Goal: Feedback & Contribution: Contribute content

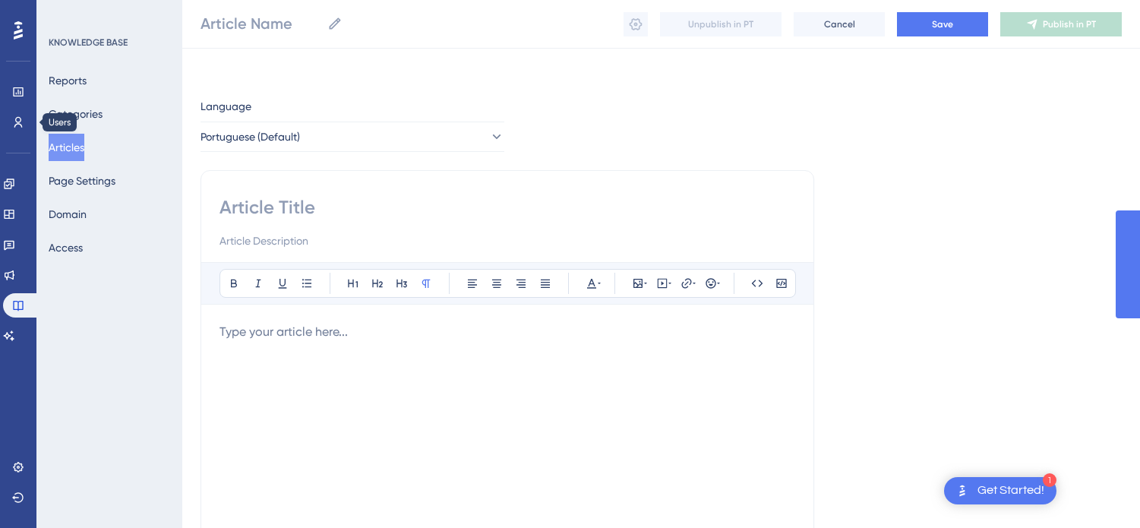
click at [16, 119] on icon at bounding box center [18, 122] width 8 height 11
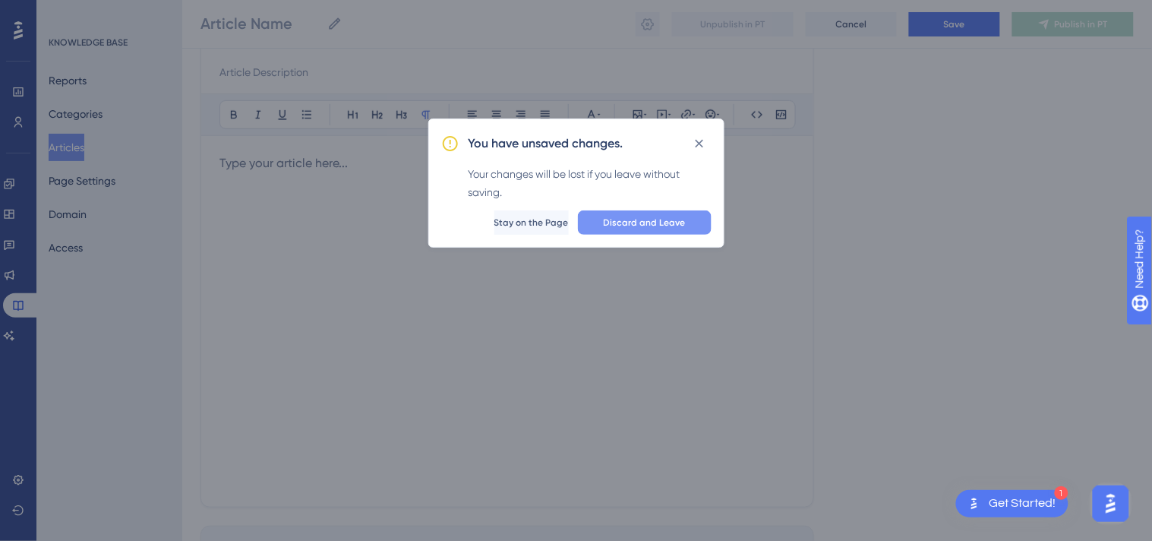
click at [646, 214] on button "Discard and Leave" at bounding box center [645, 222] width 134 height 24
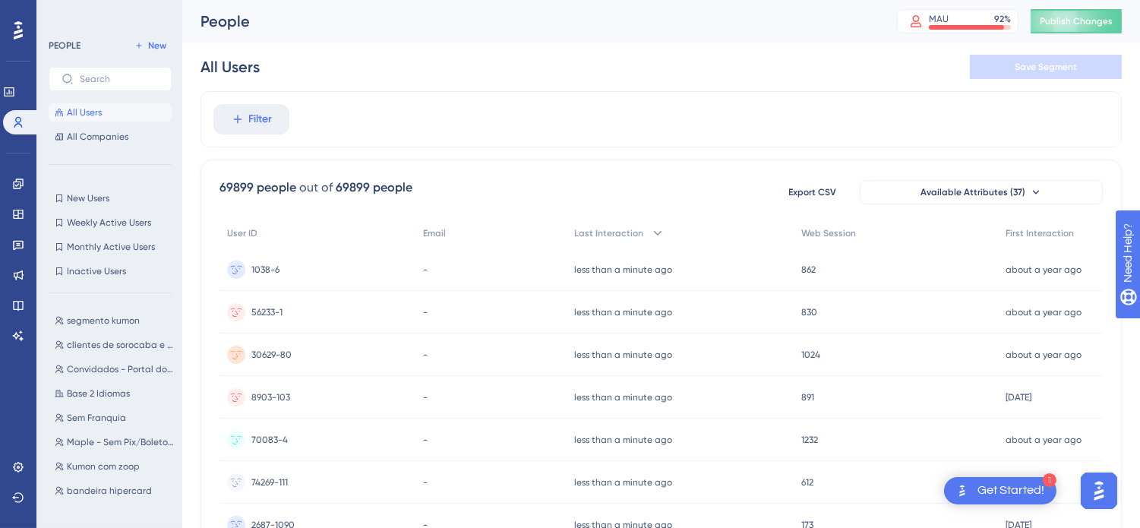
click at [618, 90] on div "All Users Save Segment" at bounding box center [661, 67] width 921 height 49
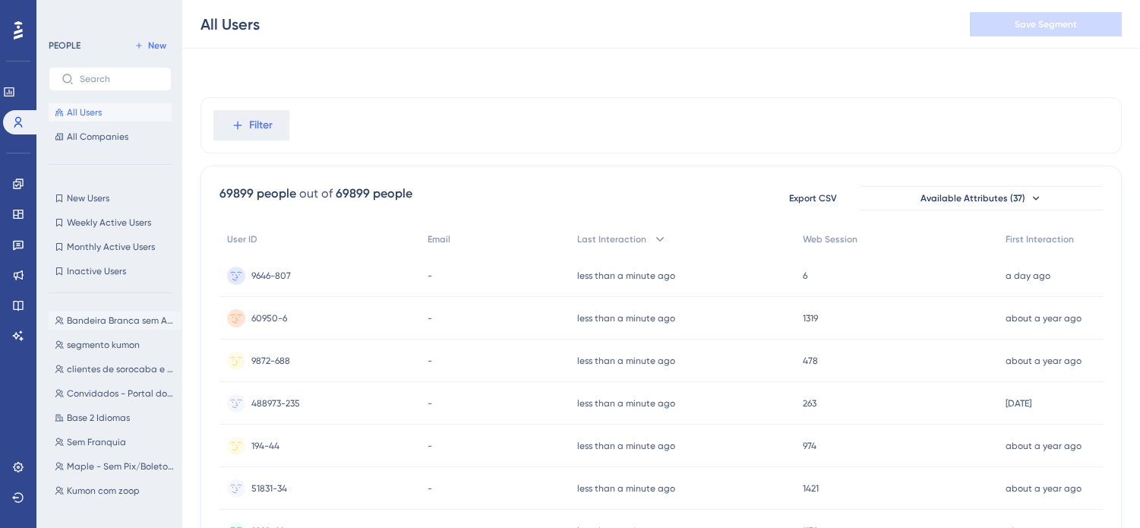
click at [122, 319] on span "Bandeira Branca sem APP - EDU" at bounding box center [121, 320] width 108 height 12
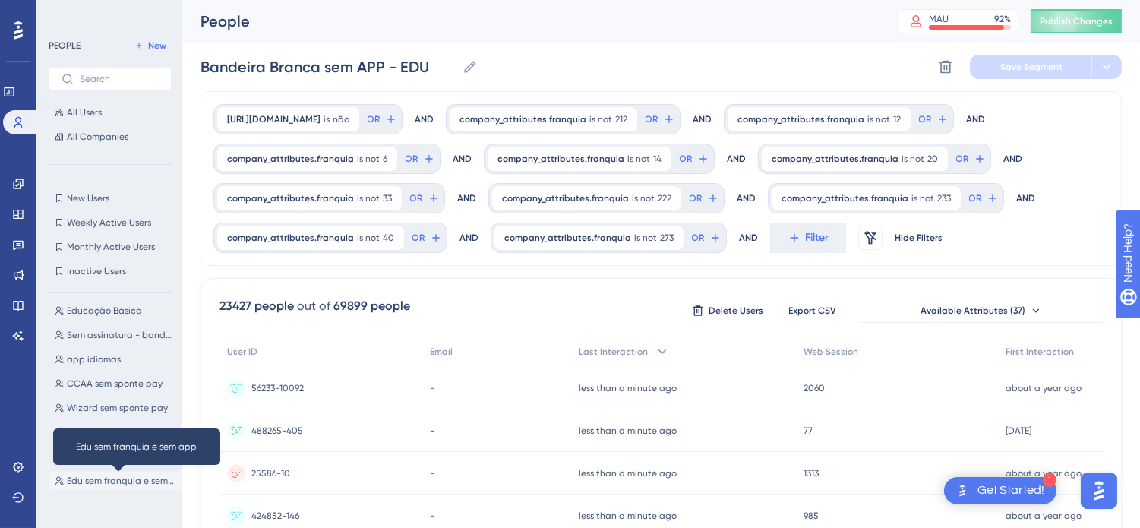
click at [122, 476] on span "Edu sem franquia e sem app" at bounding box center [121, 481] width 108 height 12
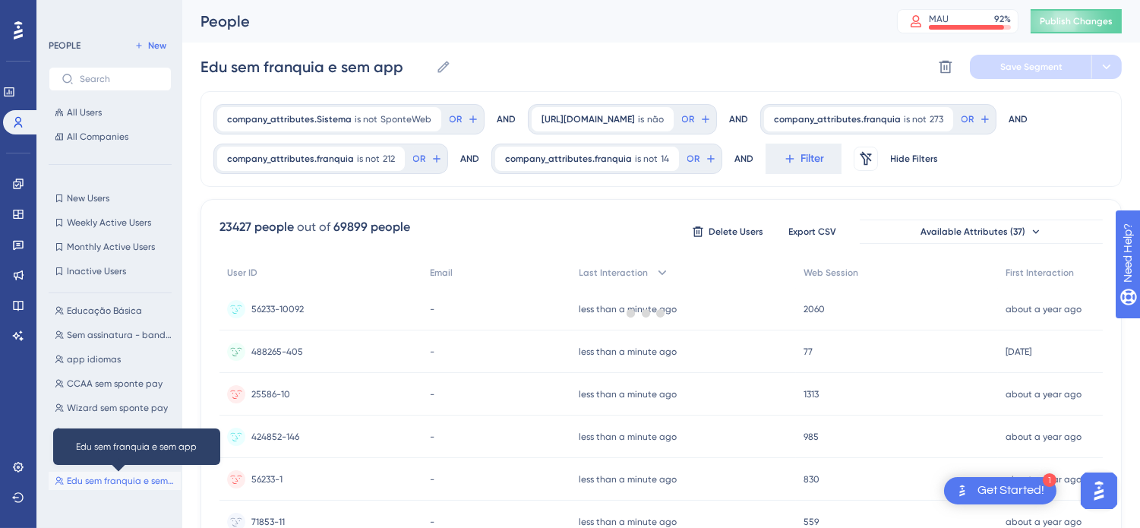
scroll to position [0, 0]
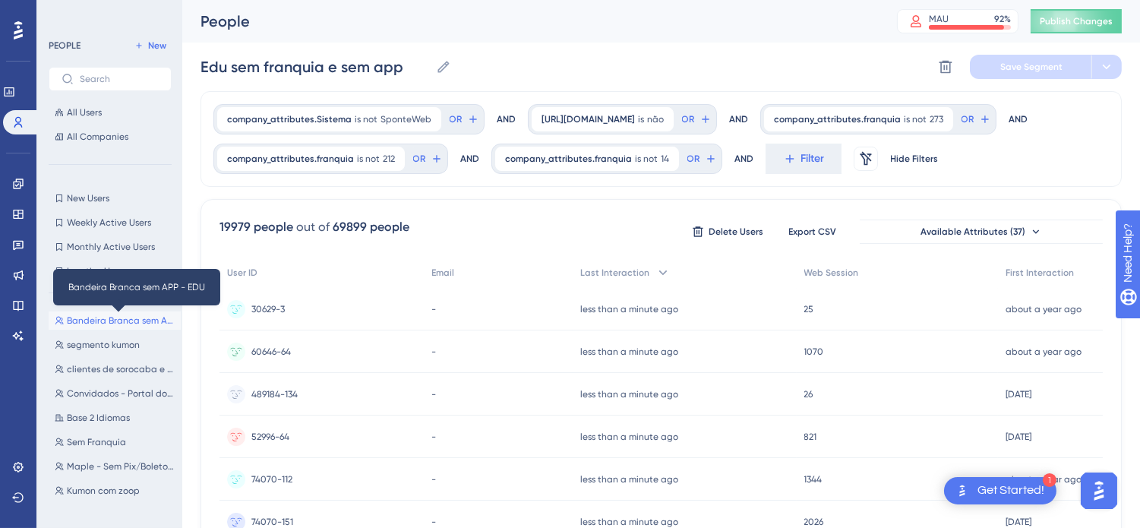
click at [103, 318] on span "Bandeira Branca sem APP - EDU" at bounding box center [121, 320] width 108 height 12
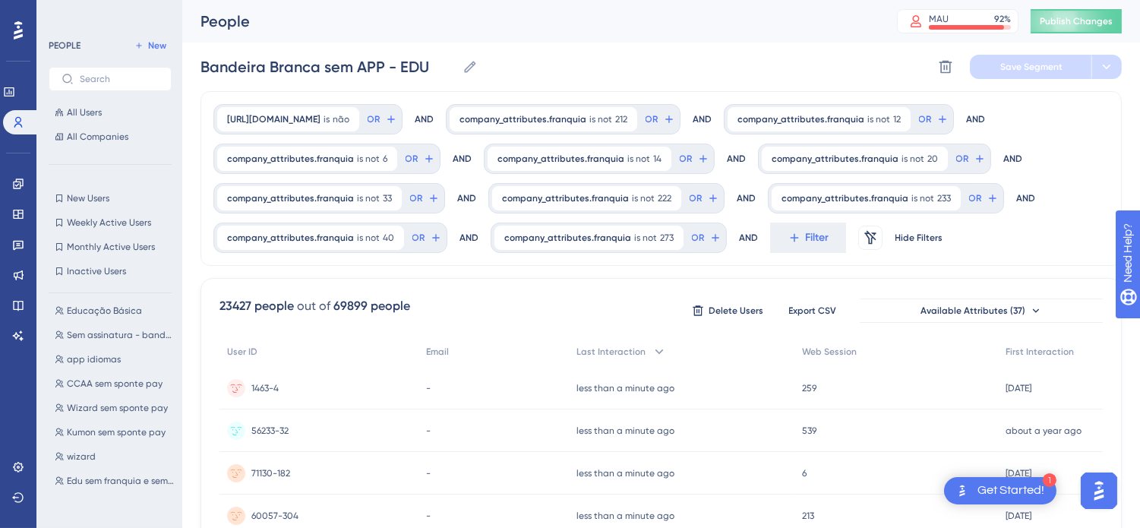
scroll to position [337, 0]
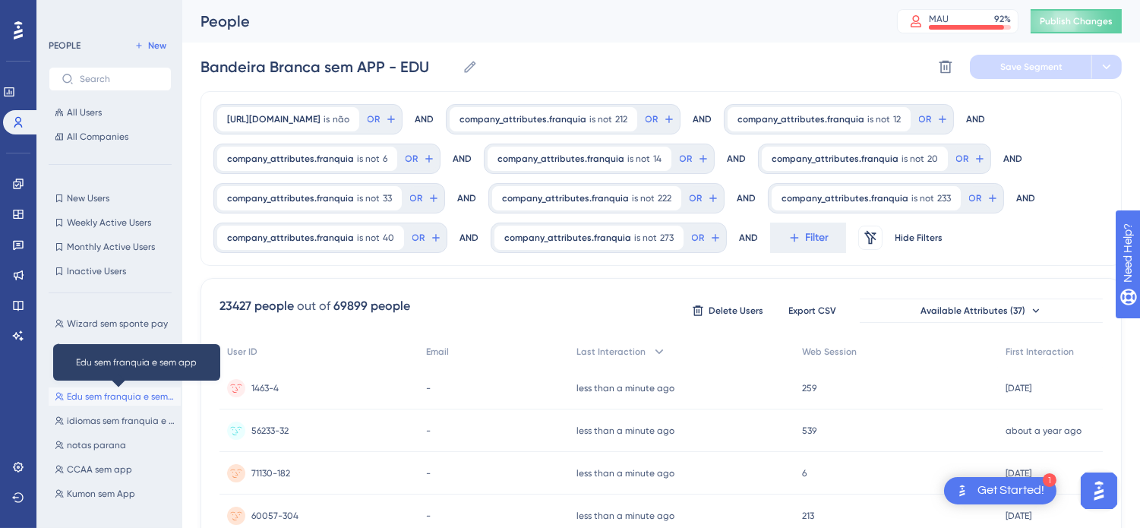
click at [96, 396] on span "Edu sem franquia e sem app" at bounding box center [121, 396] width 108 height 12
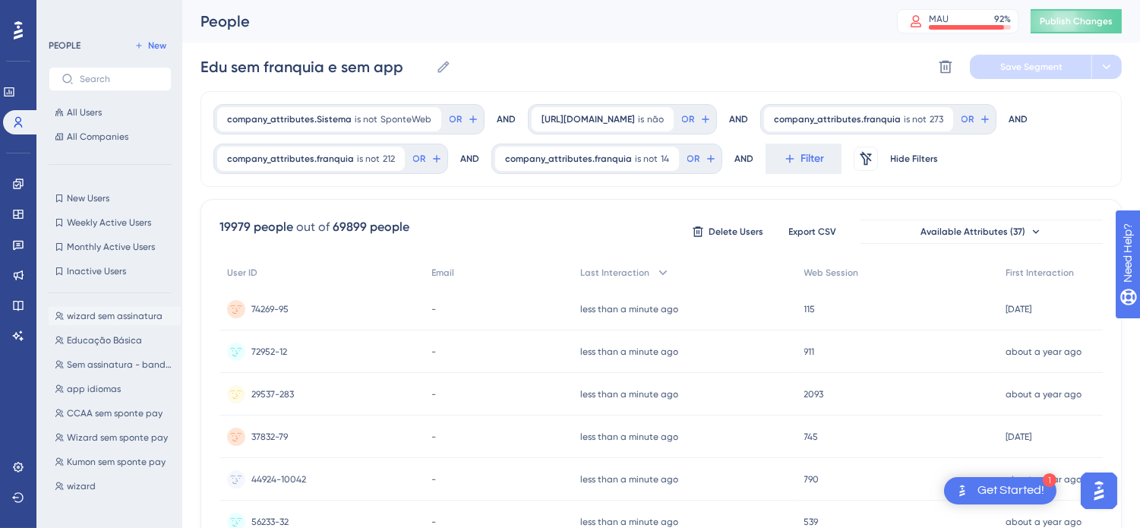
scroll to position [253, 0]
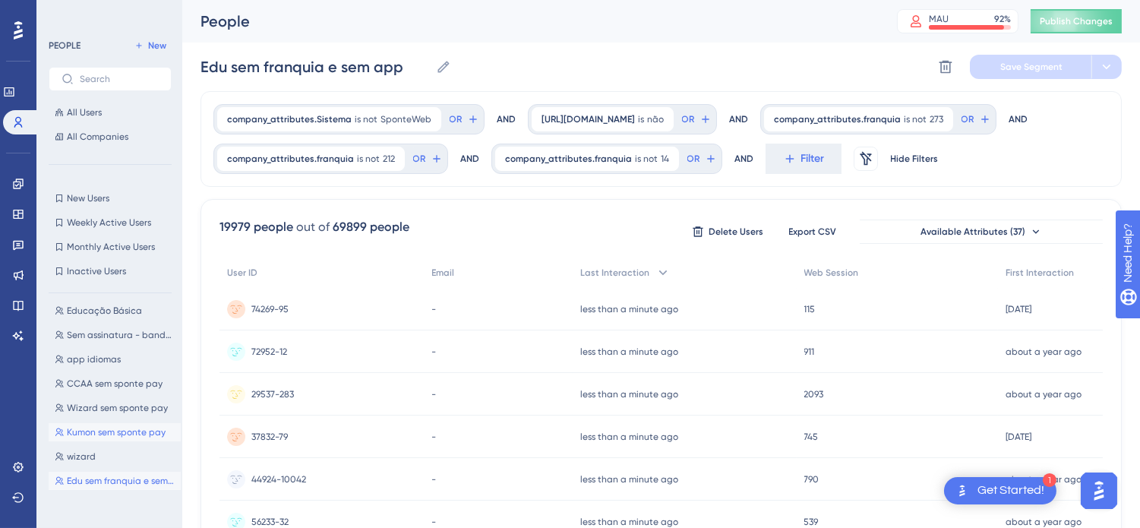
click at [119, 427] on span "Kumon sem sponte pay" at bounding box center [116, 432] width 99 height 12
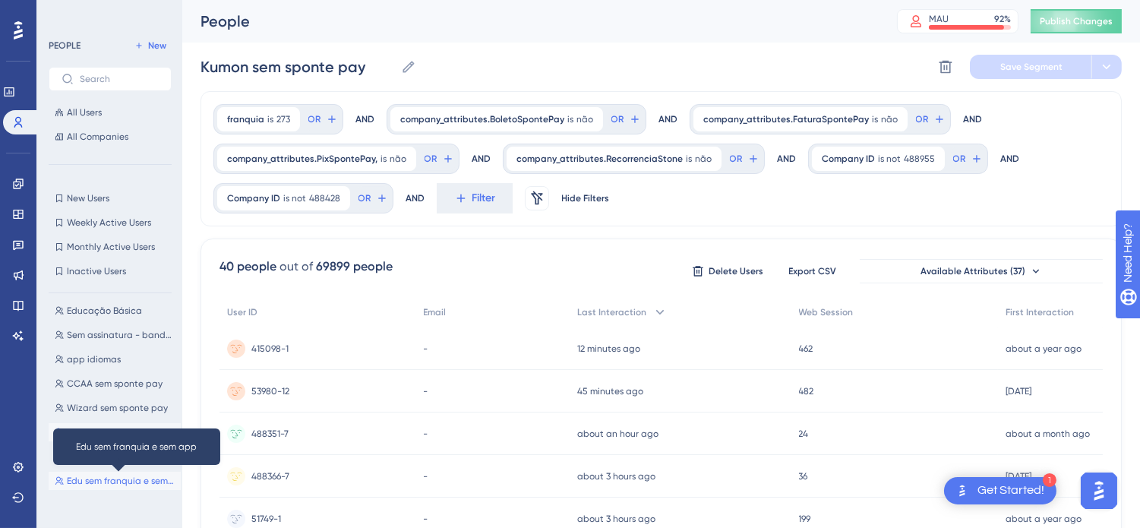
click at [105, 479] on span "Edu sem franquia e sem app" at bounding box center [121, 481] width 108 height 12
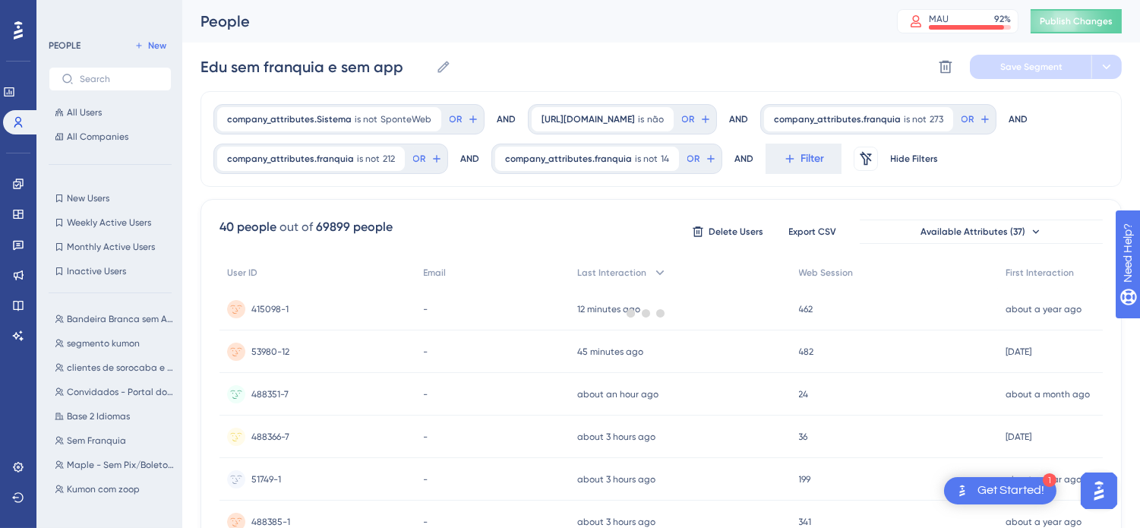
scroll to position [0, 0]
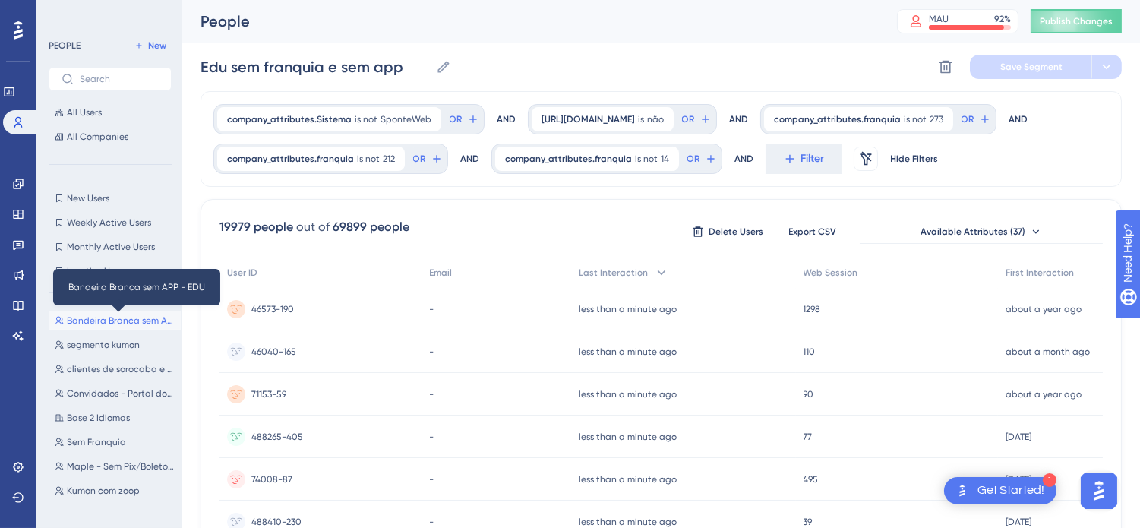
click at [115, 316] on span "Bandeira Branca sem APP - EDU" at bounding box center [121, 320] width 108 height 12
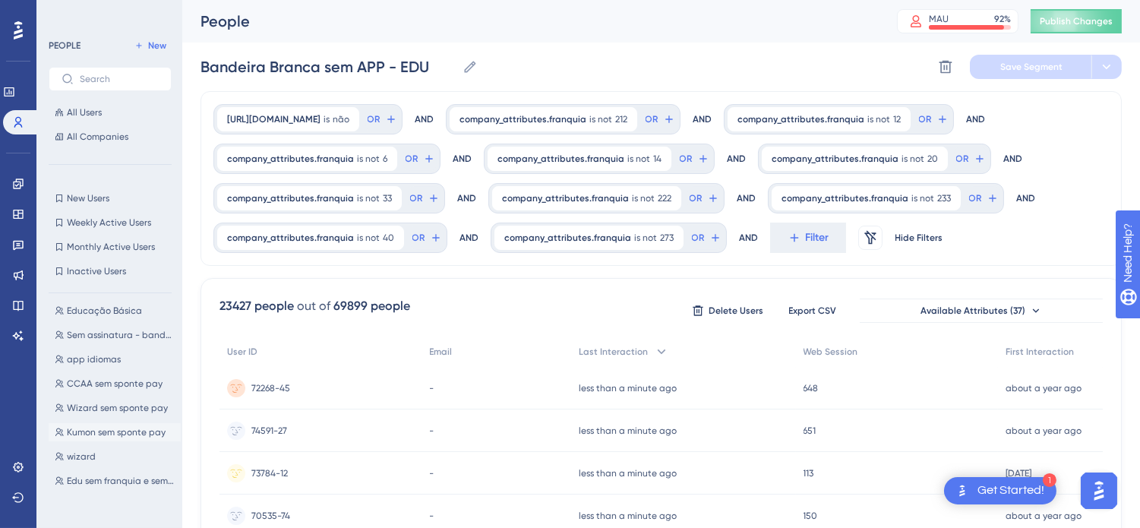
scroll to position [337, 0]
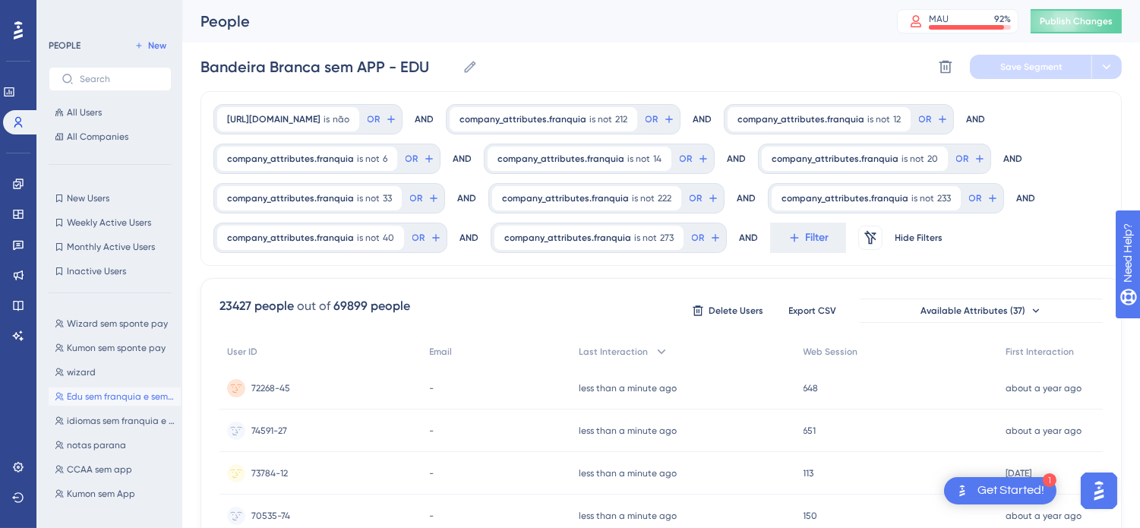
click at [128, 388] on button "Edu sem franquia e sem app Edu sem franquia e sem app" at bounding box center [115, 396] width 132 height 18
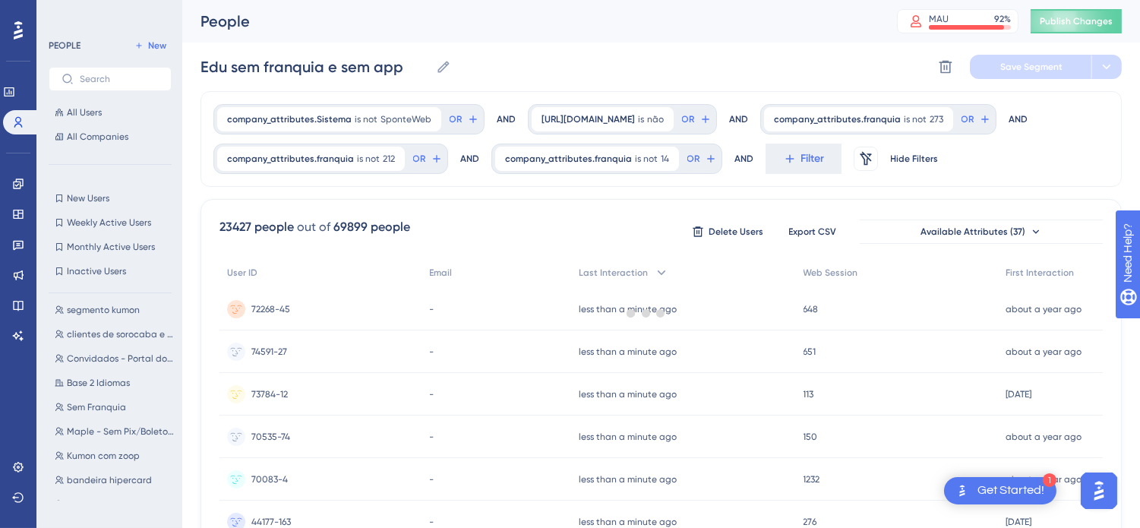
scroll to position [0, 0]
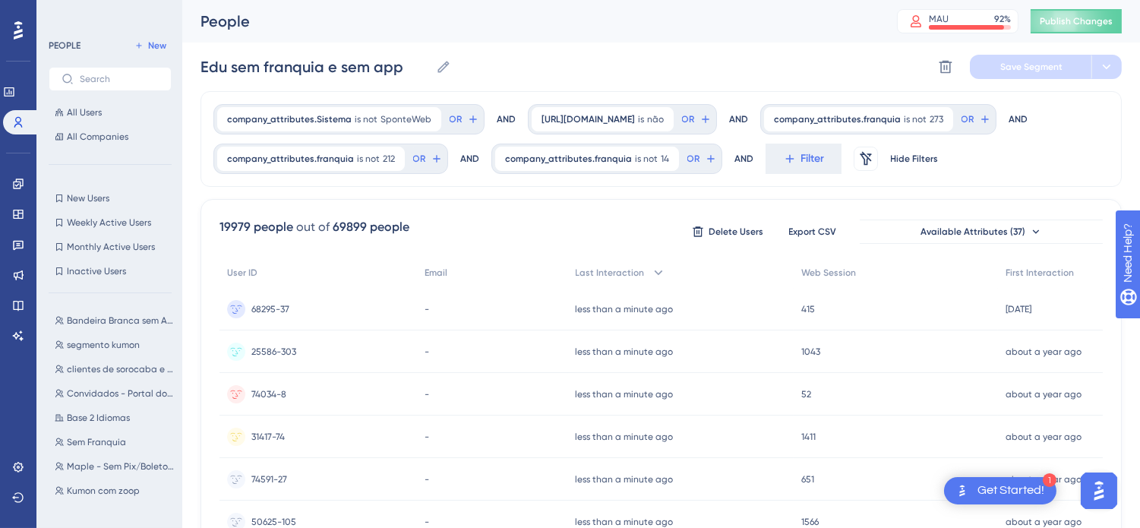
click at [781, 77] on div "Edu sem franquia e sem app Edu sem franquia e sem app Delete Segment Save Segme…" at bounding box center [661, 67] width 921 height 49
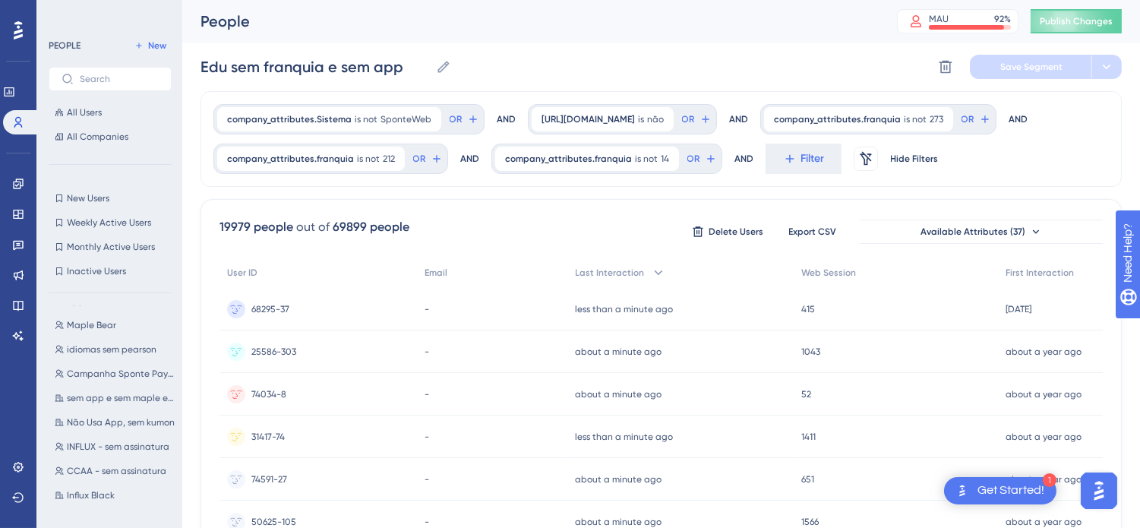
scroll to position [760, 0]
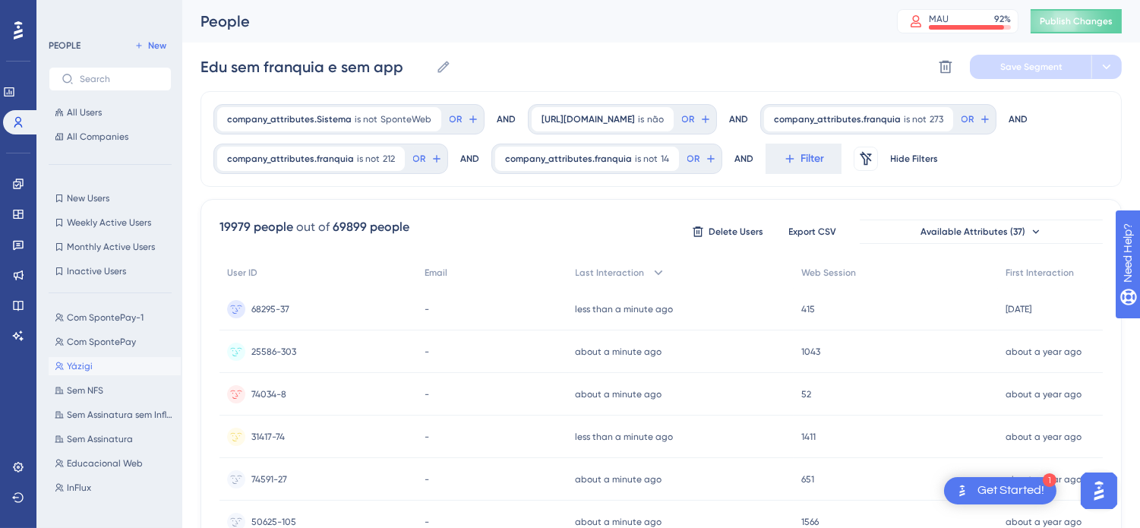
click at [93, 361] on button "Yázigi Yázigi" at bounding box center [115, 366] width 132 height 18
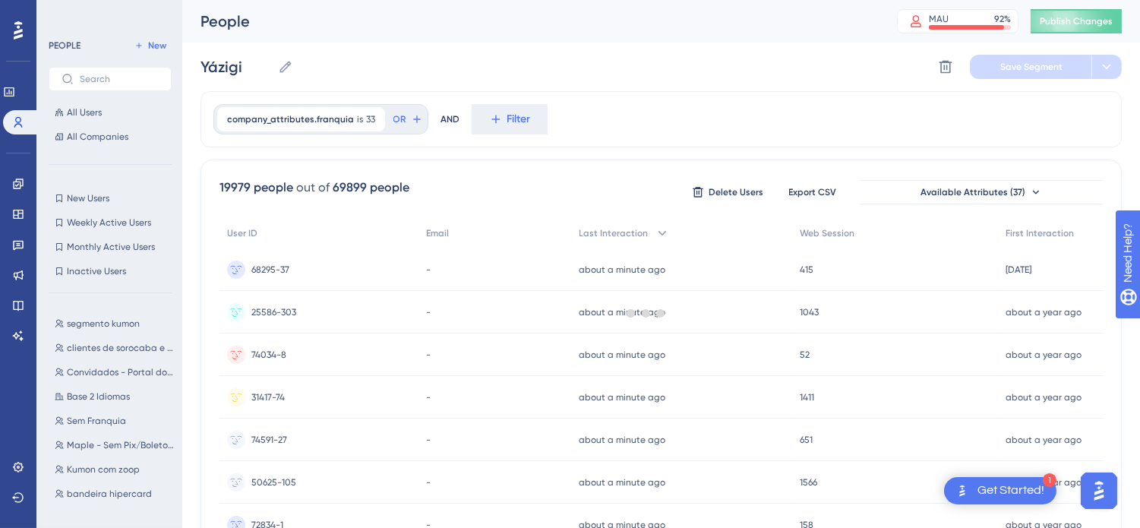
scroll to position [0, 0]
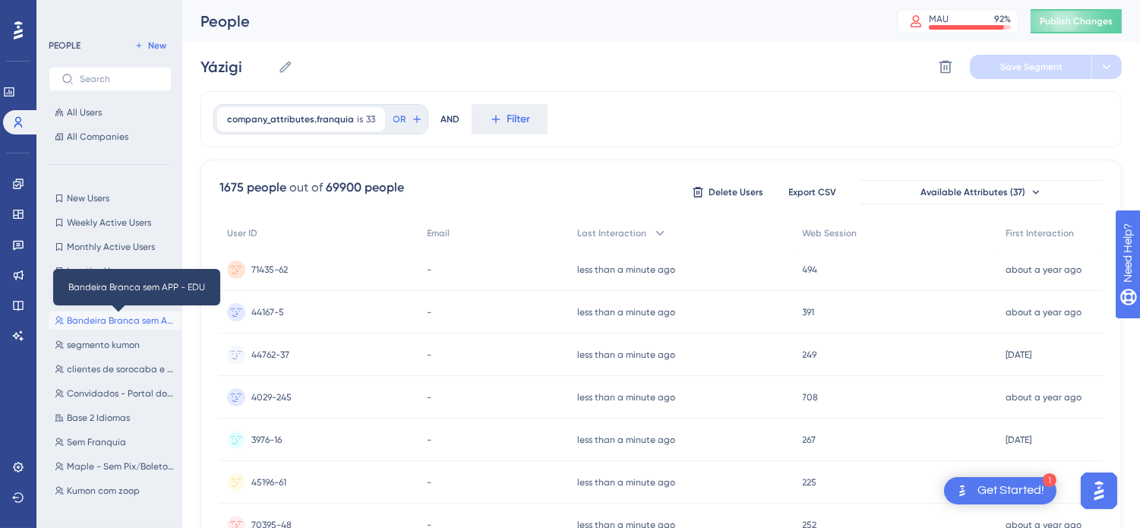
click at [109, 314] on span "Bandeira Branca sem APP - EDU" at bounding box center [121, 320] width 108 height 12
type input "Bandeira Branca sem APP - EDU"
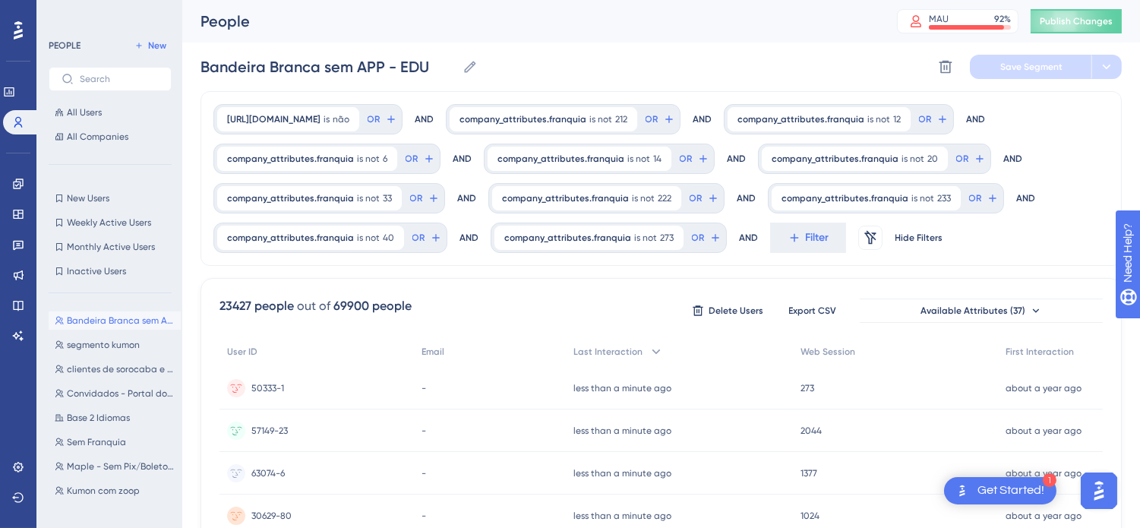
click at [111, 321] on span "Bandeira Branca sem APP - EDU" at bounding box center [121, 320] width 108 height 12
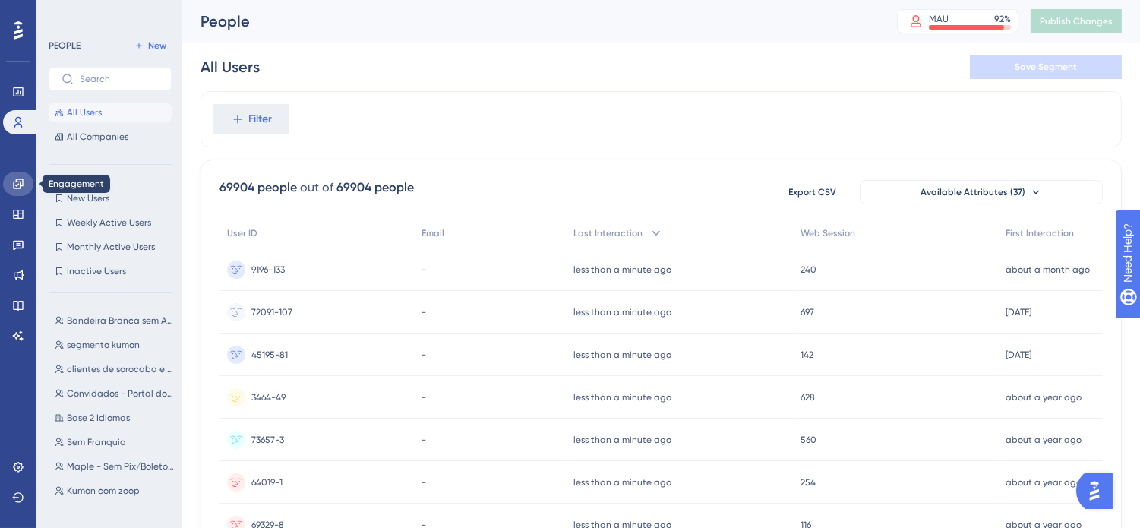
click at [13, 187] on icon at bounding box center [18, 184] width 10 height 10
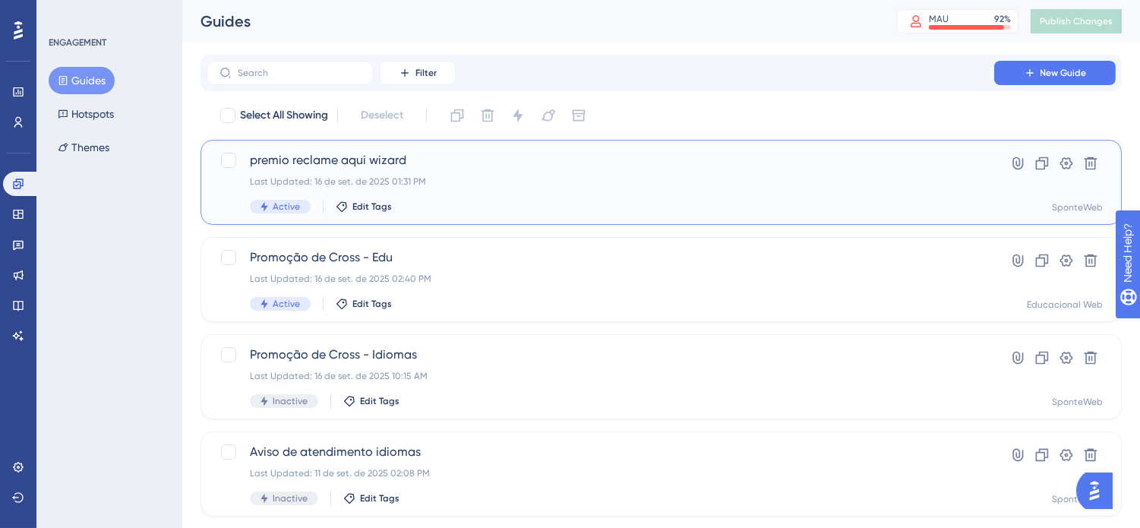
click at [371, 163] on span "premio reclame aqui wizard" at bounding box center [600, 160] width 701 height 18
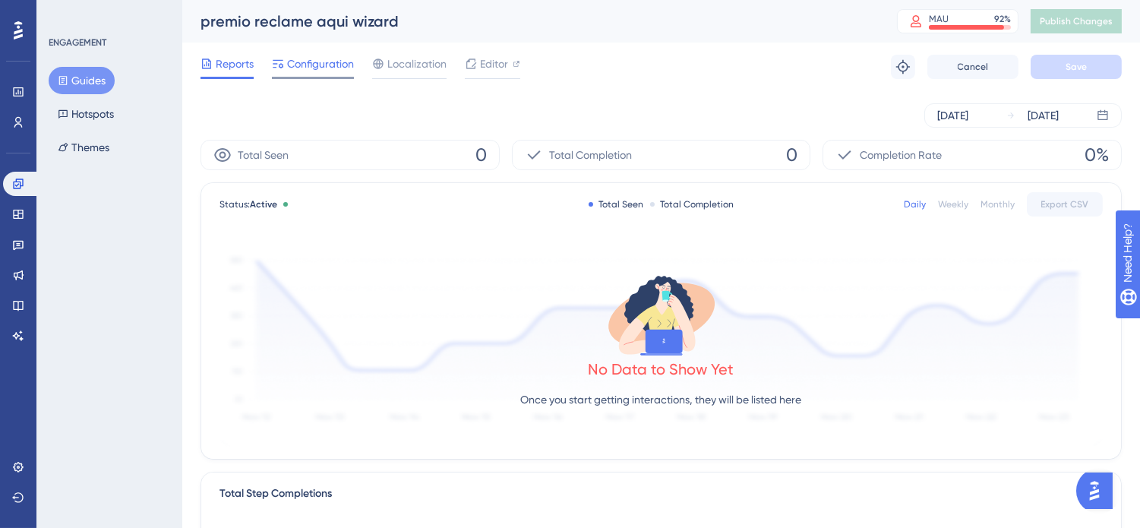
click at [337, 61] on span "Configuration" at bounding box center [320, 64] width 67 height 18
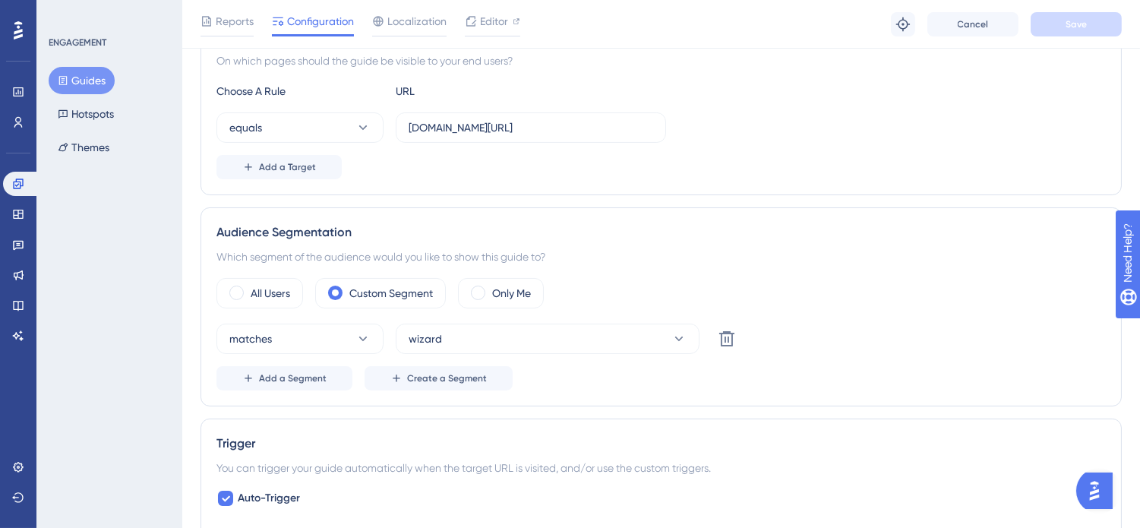
scroll to position [422, 0]
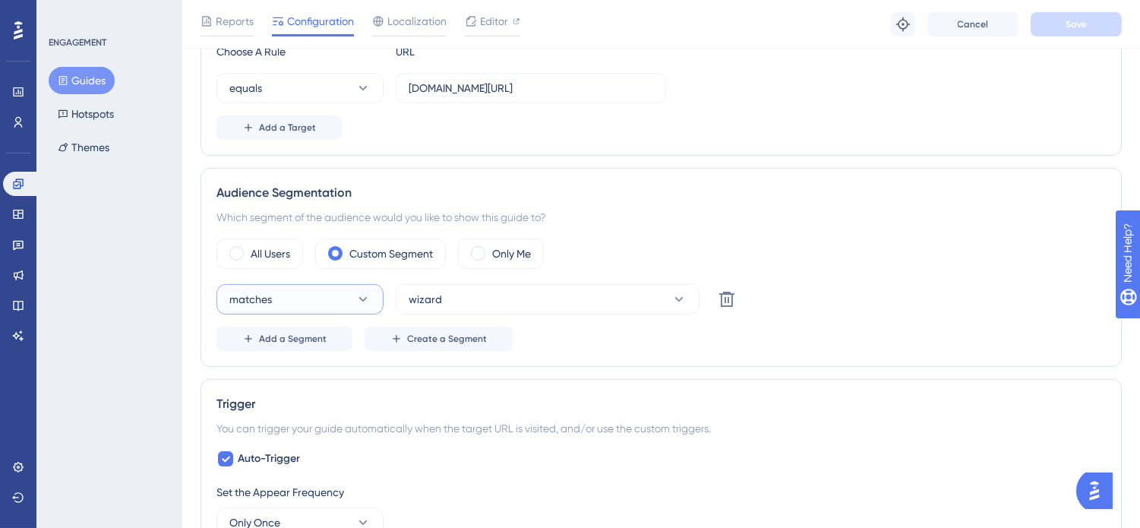
click at [356, 298] on icon at bounding box center [363, 299] width 15 height 15
click at [910, 292] on div "matches matches matches doesn't match doesn't match wizard Delete" at bounding box center [661, 299] width 890 height 30
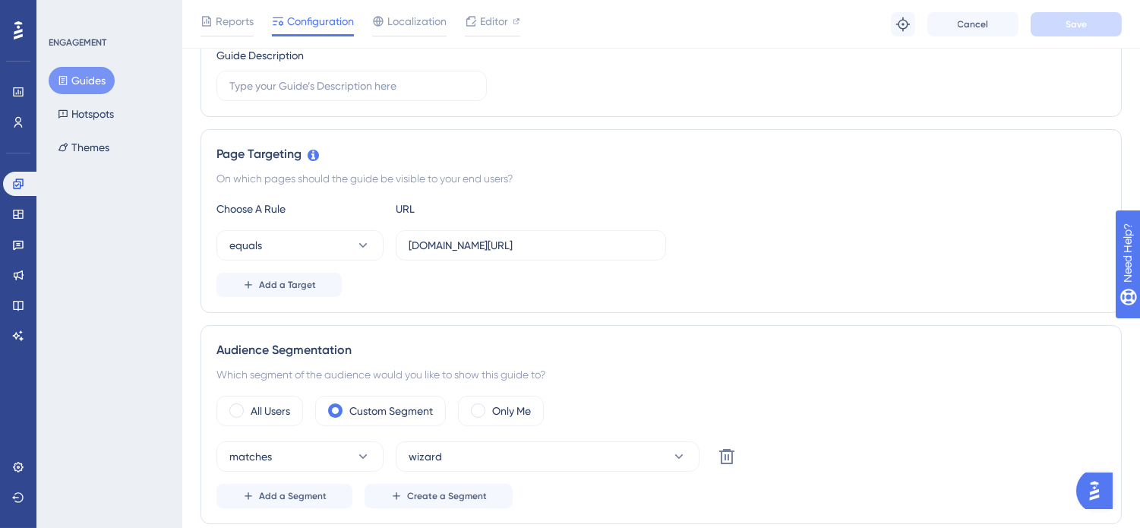
scroll to position [0, 0]
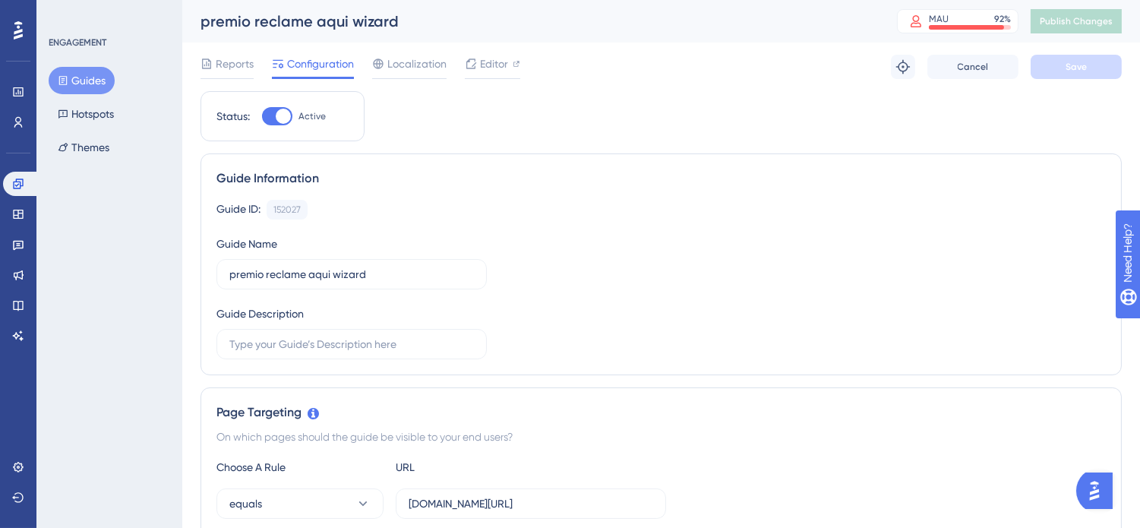
click at [107, 79] on button "Guides" at bounding box center [82, 80] width 66 height 27
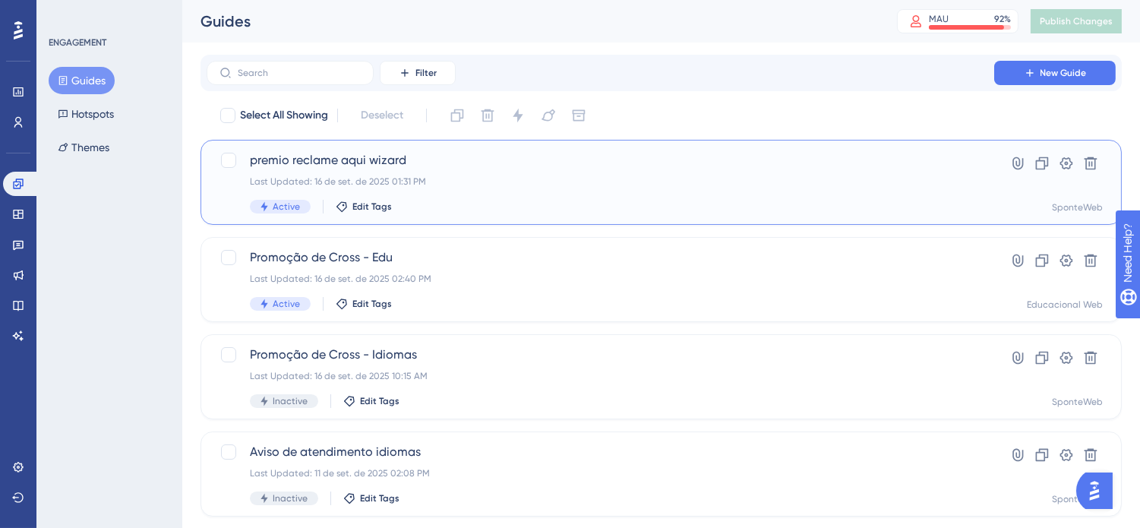
click at [431, 172] on div "premio reclame aqui wizard Last Updated: 16 de set. de 2025 01:31 PM Active Edi…" at bounding box center [600, 182] width 701 height 62
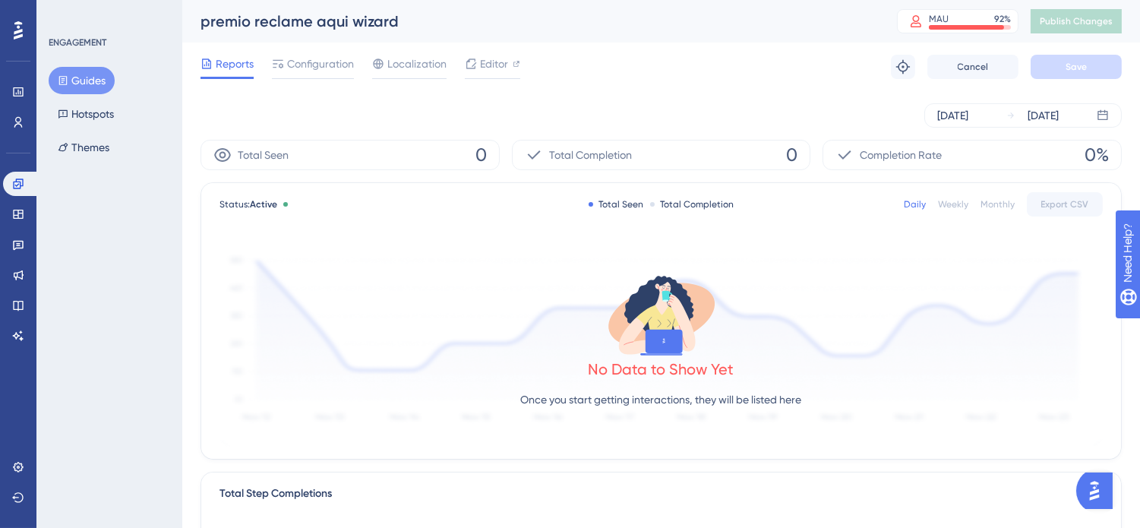
drag, startPoint x: 725, startPoint y: 58, endPoint x: 991, endPoint y: 188, distance: 295.6
click at [725, 58] on div "Reports Configuration Localization Editor Troubleshoot Cancel Save" at bounding box center [661, 67] width 921 height 49
click at [969, 115] on div "[DATE]" at bounding box center [952, 115] width 31 height 18
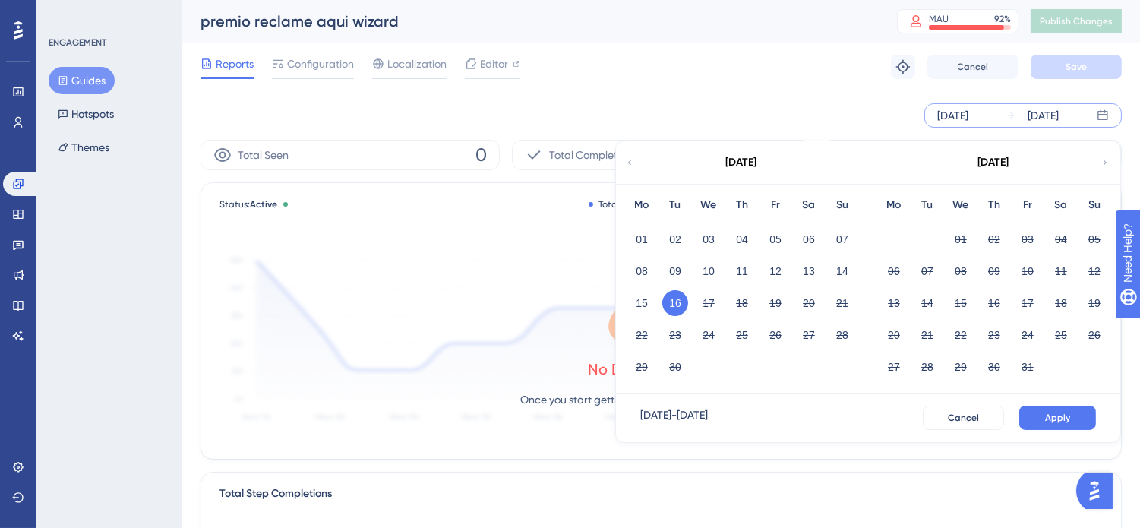
click at [857, 87] on div "Reports Configuration Localization Editor Troubleshoot Cancel Save" at bounding box center [661, 67] width 921 height 49
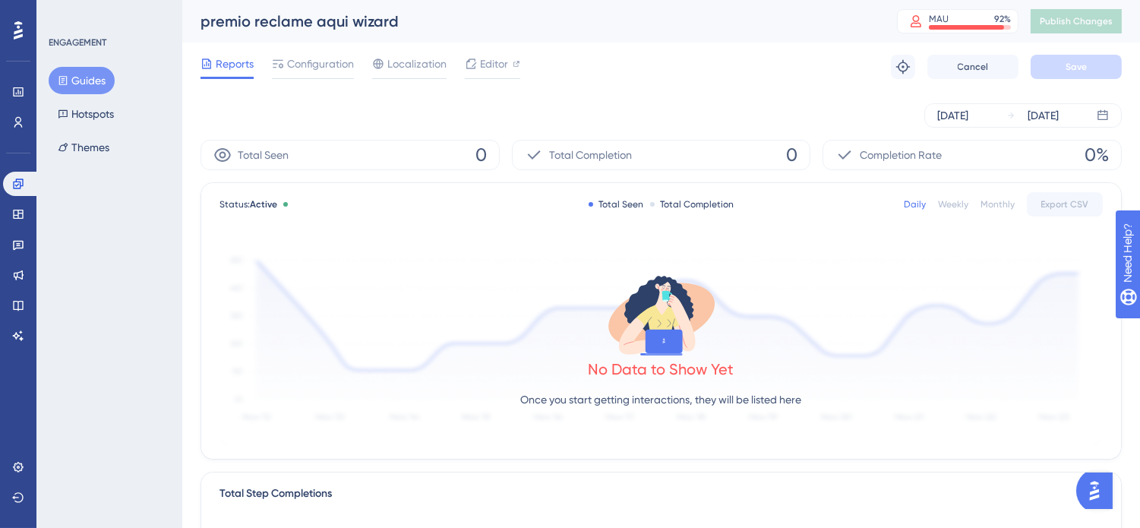
click at [814, 91] on div "Sep 16 2025 Sep 16 2025" at bounding box center [661, 115] width 921 height 49
click at [24, 123] on icon at bounding box center [18, 122] width 12 height 12
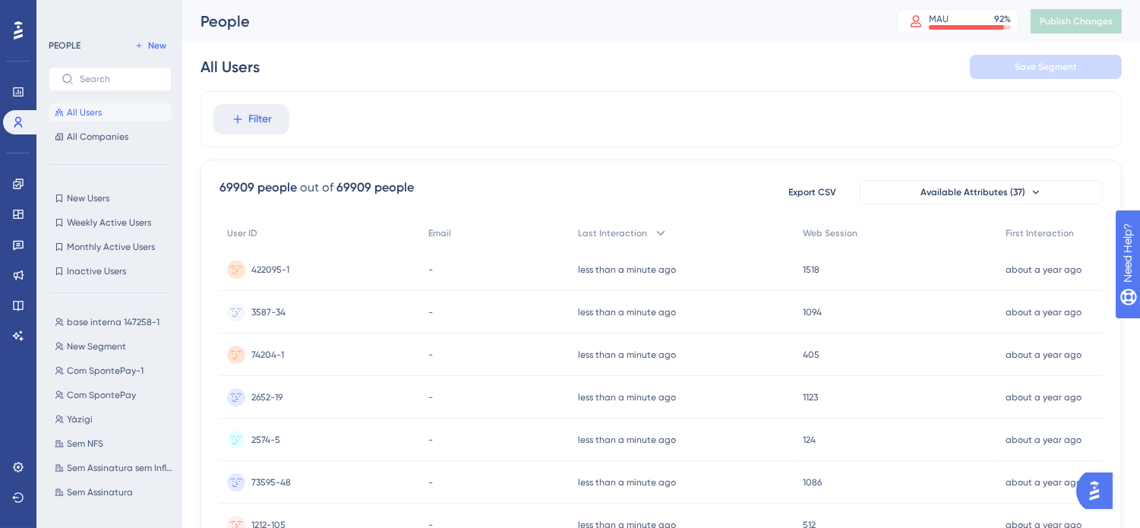
scroll to position [1370, 0]
click at [93, 351] on button "Pearson Pearson" at bounding box center [115, 360] width 132 height 18
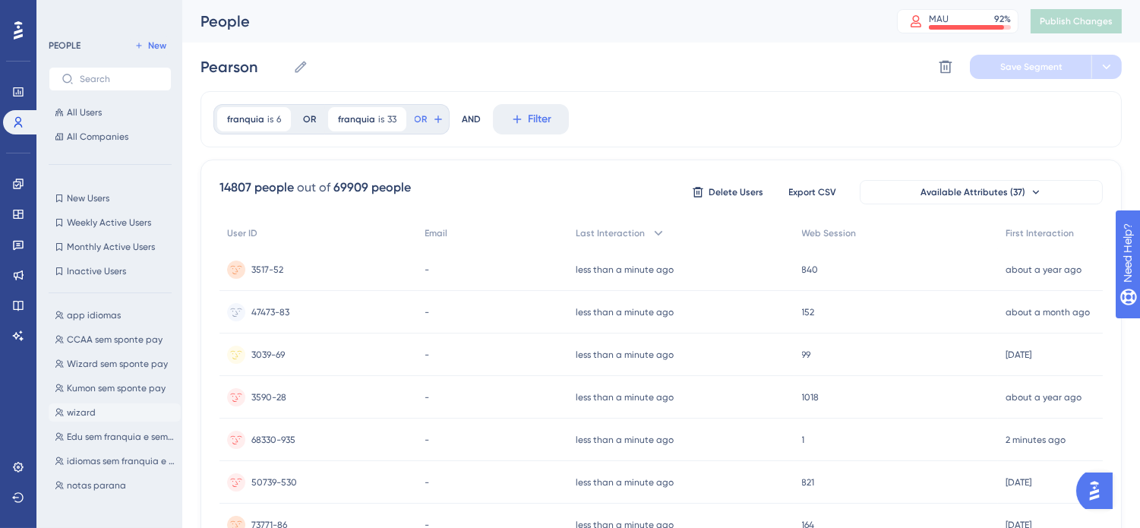
scroll to position [337, 0]
click at [111, 385] on span "CCAA sem app" at bounding box center [99, 385] width 65 height 12
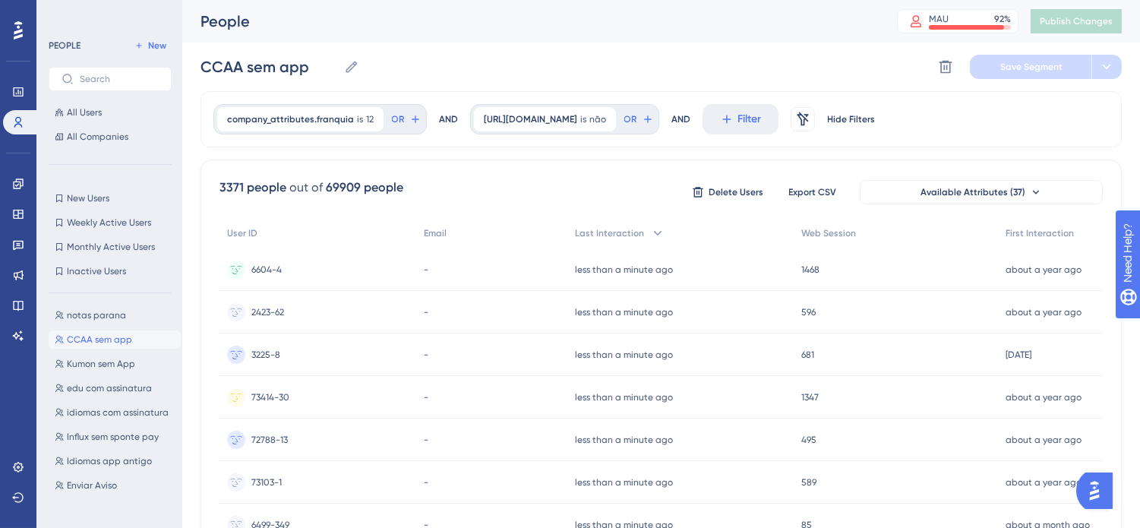
scroll to position [506, 0]
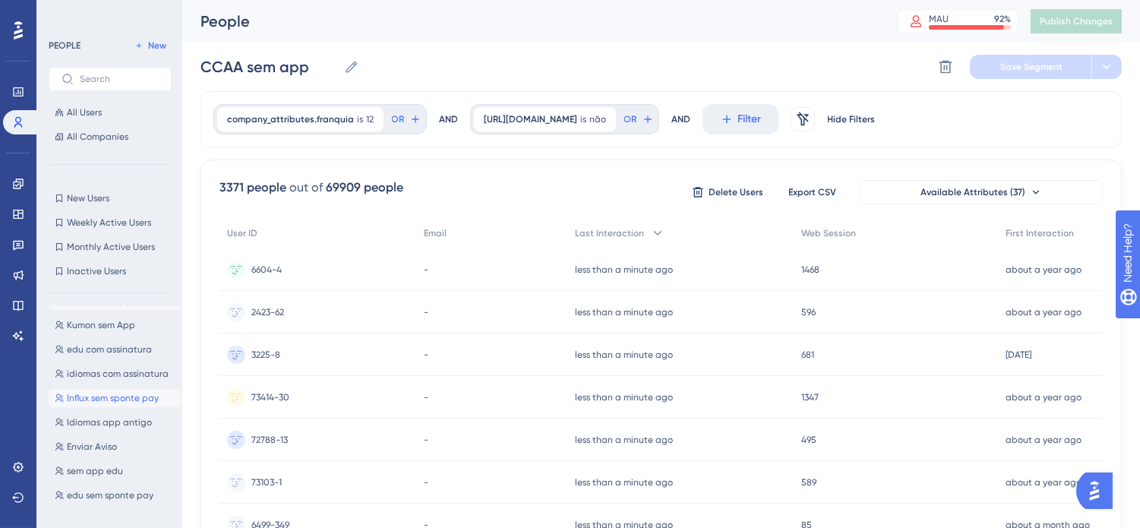
click at [107, 393] on span "Influx sem sponte pay" at bounding box center [113, 398] width 92 height 12
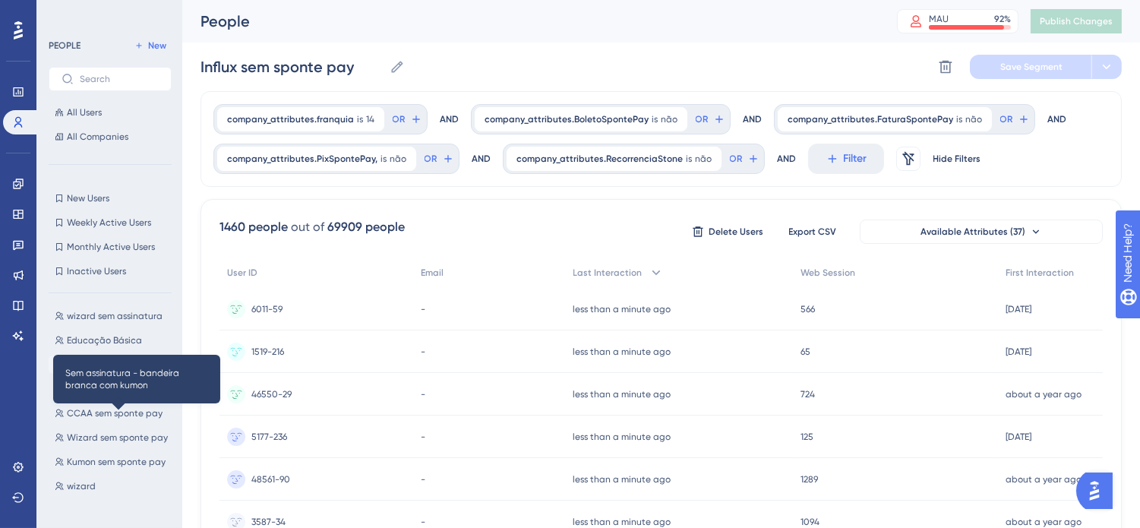
scroll to position [253, 0]
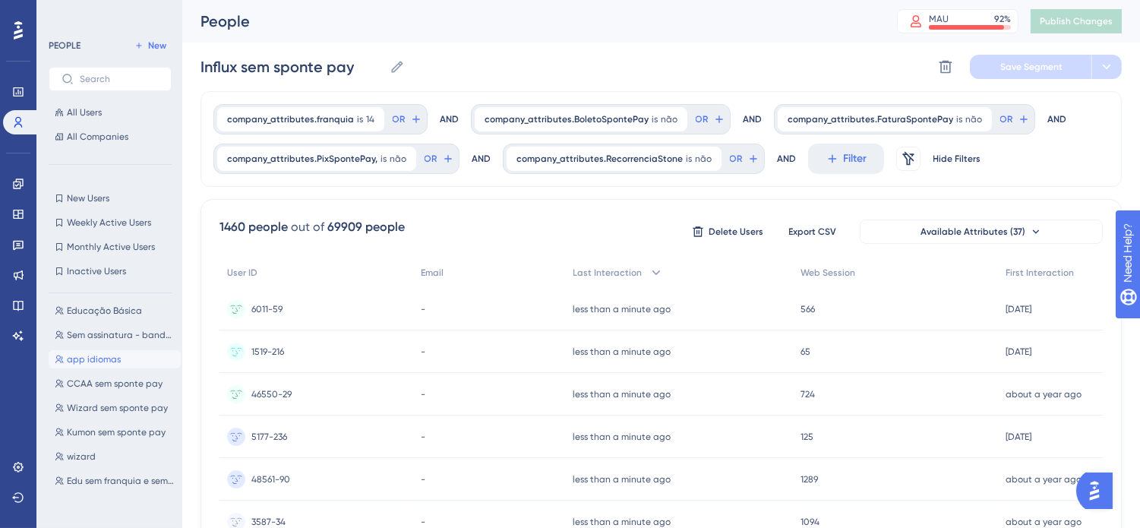
click at [104, 353] on span "app idiomas" at bounding box center [94, 359] width 54 height 12
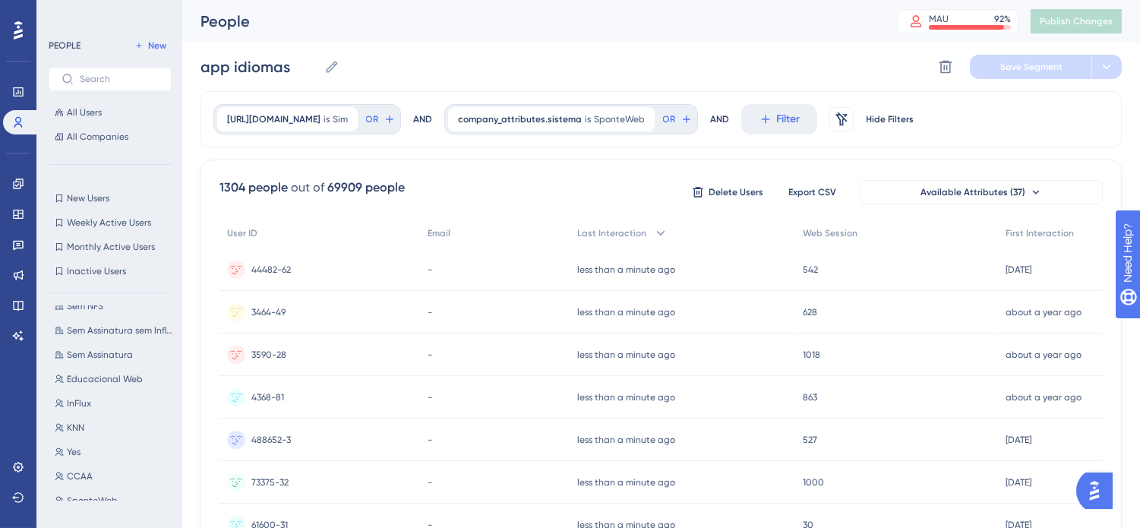
scroll to position [1266, 0]
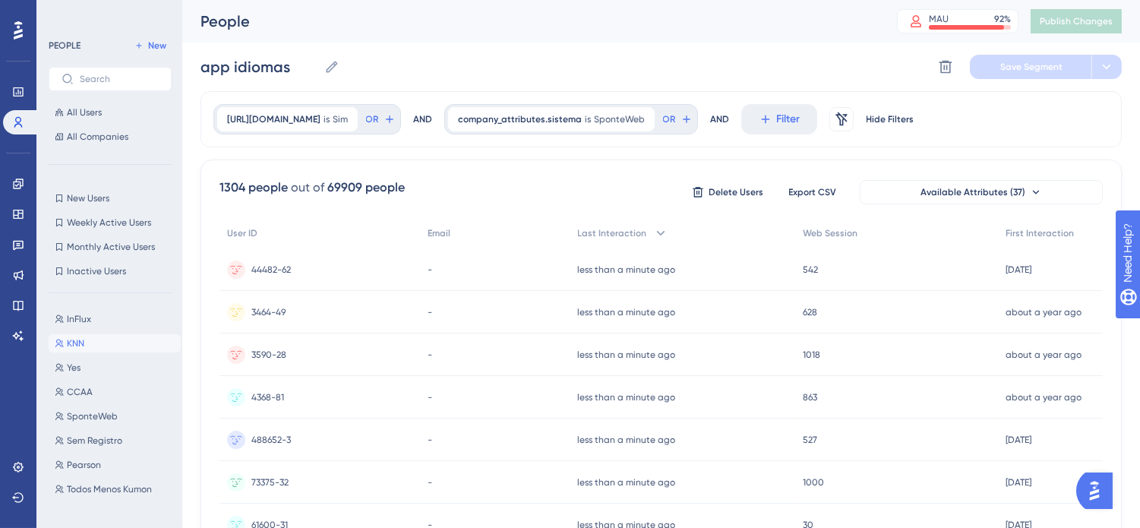
click at [129, 340] on button "KNN KNN" at bounding box center [115, 343] width 132 height 18
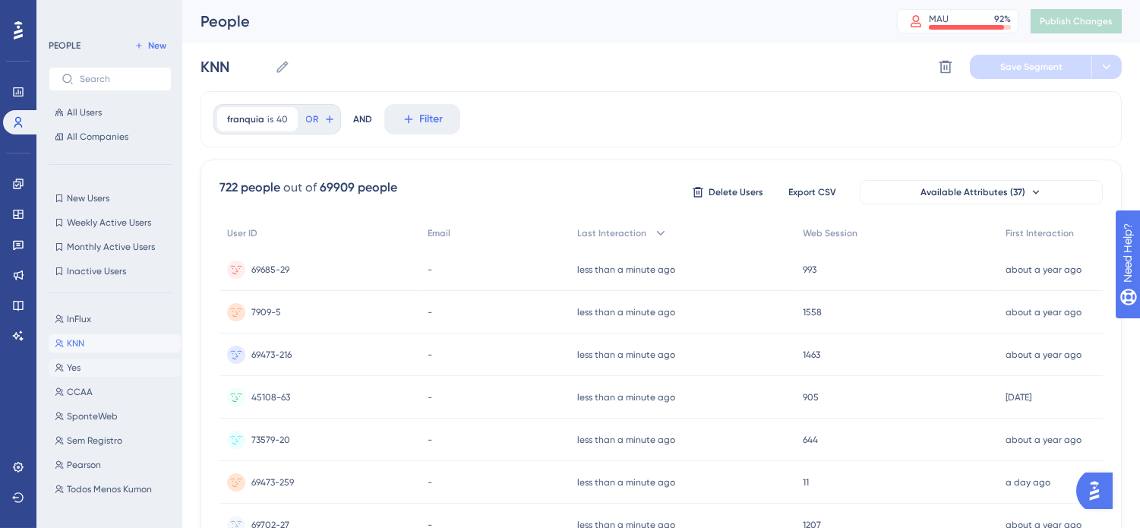
click at [109, 370] on button "Yes Yes" at bounding box center [115, 368] width 132 height 18
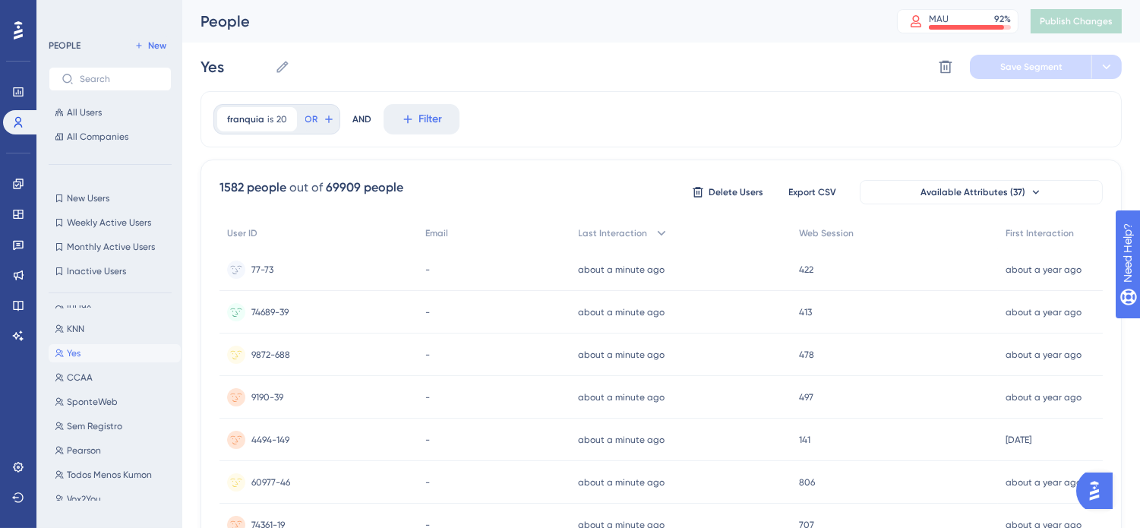
scroll to position [1370, 0]
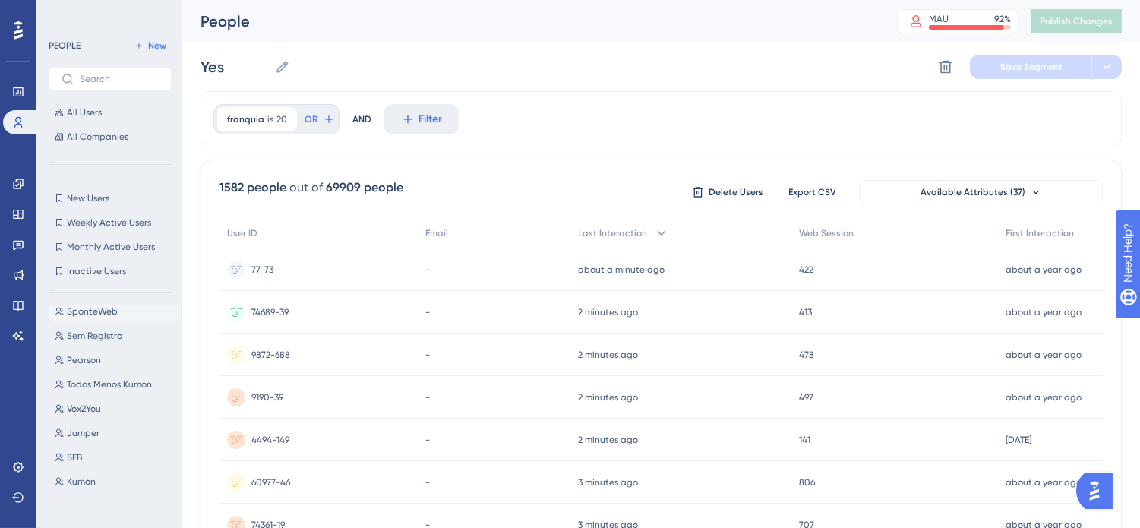
click at [94, 306] on span "SponteWeb" at bounding box center [92, 311] width 51 height 12
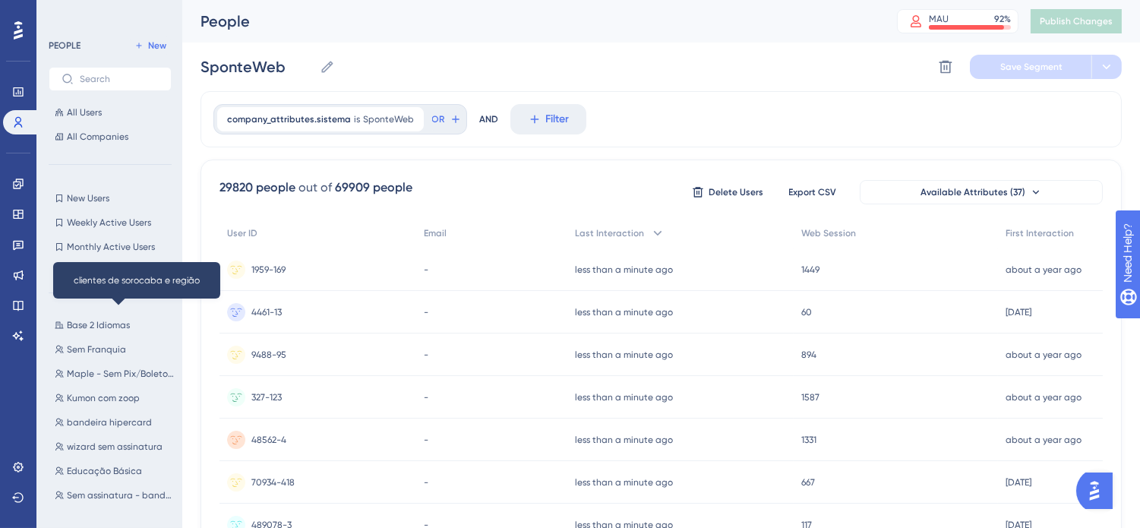
scroll to position [0, 0]
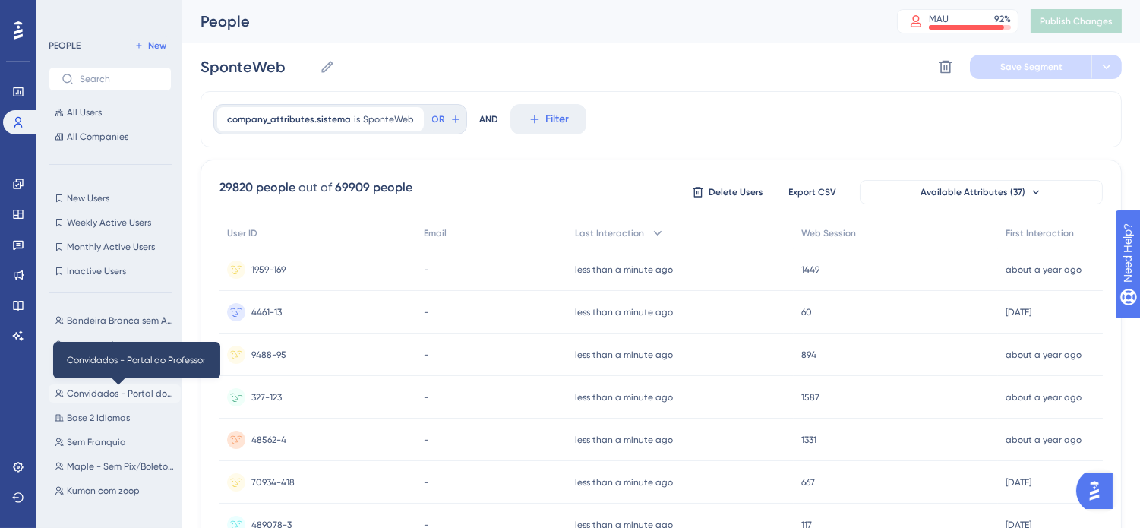
click at [94, 393] on span "Convidados - Portal do Professor" at bounding box center [121, 393] width 108 height 12
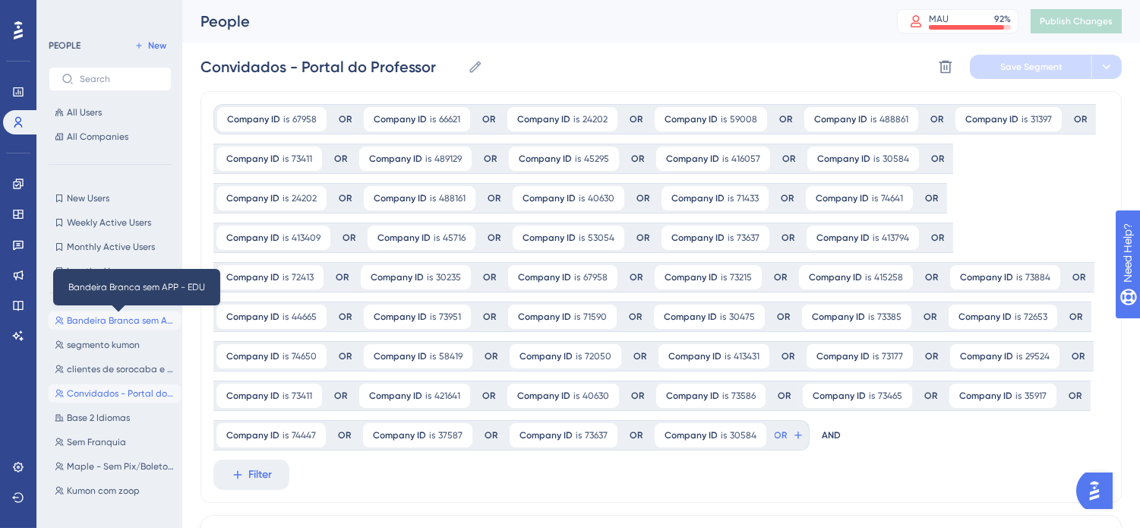
click at [100, 321] on span "Bandeira Branca sem APP - EDU" at bounding box center [121, 320] width 108 height 12
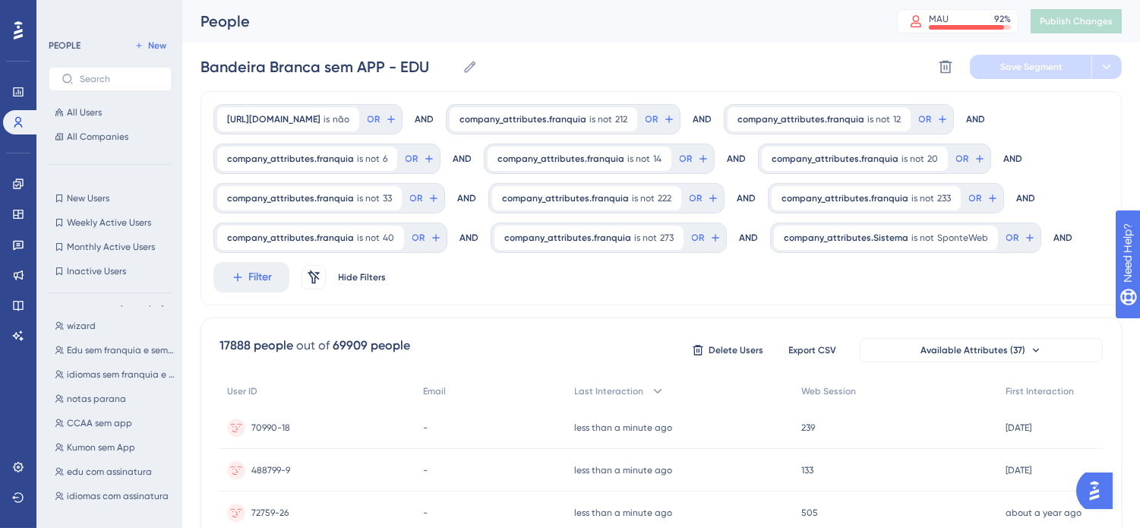
scroll to position [422, 0]
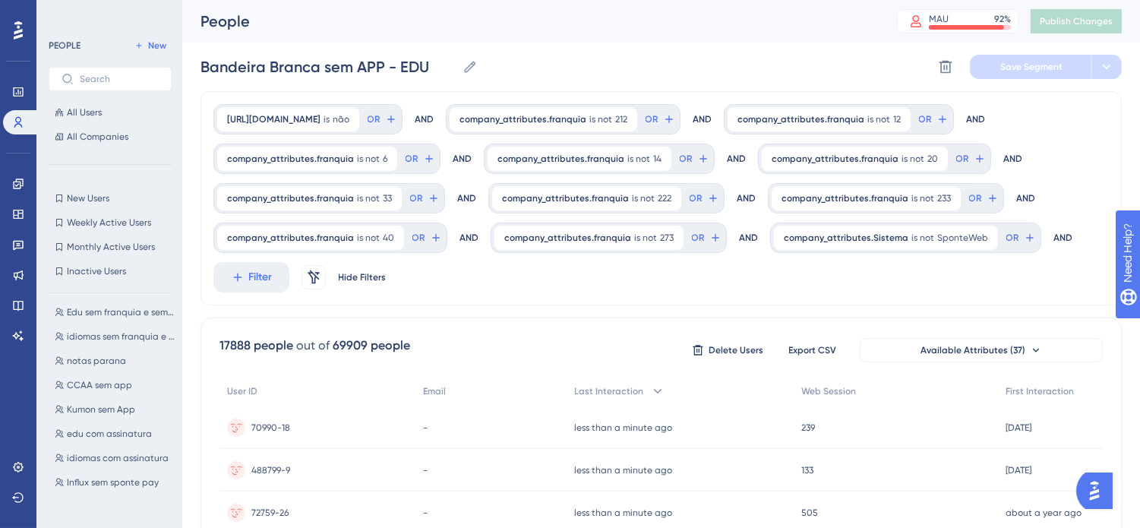
click at [112, 322] on div "Bandeira Branca sem APP - EDU Bandeira Branca sem APP - EDU segmento kumon segm…" at bounding box center [115, 402] width 132 height 195
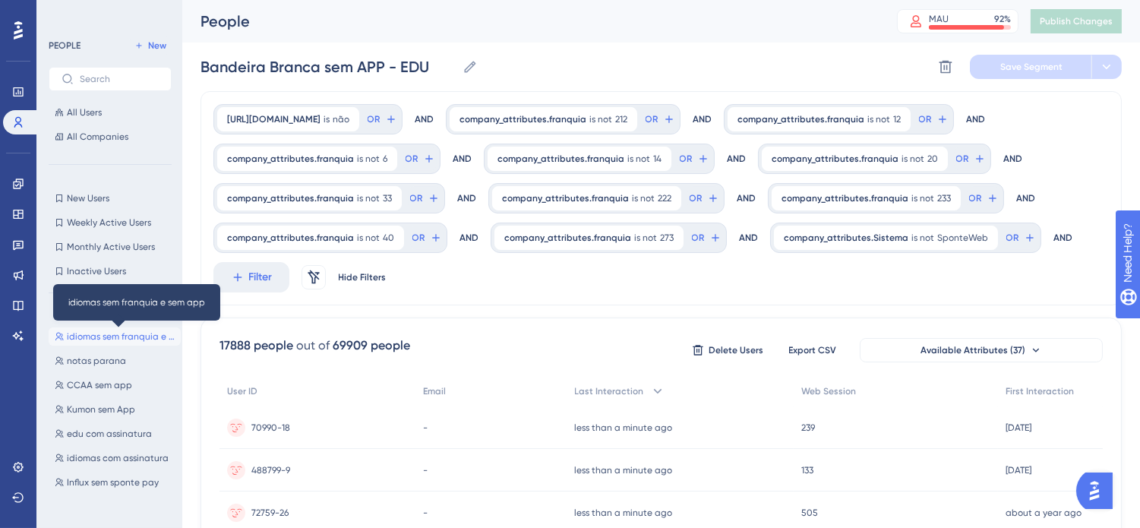
click at [115, 334] on span "idiomas sem franquia e sem app" at bounding box center [121, 336] width 108 height 12
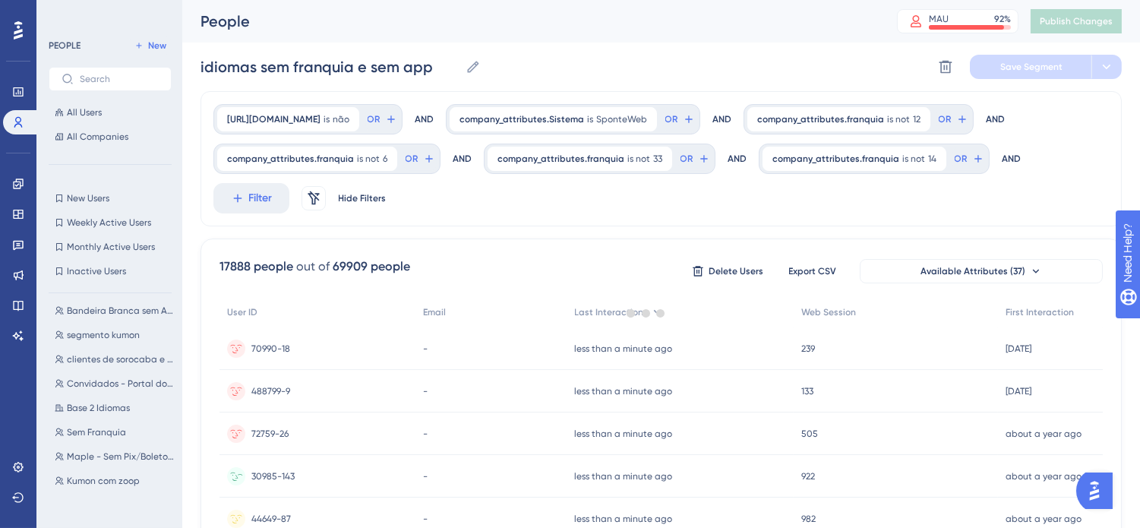
scroll to position [0, 0]
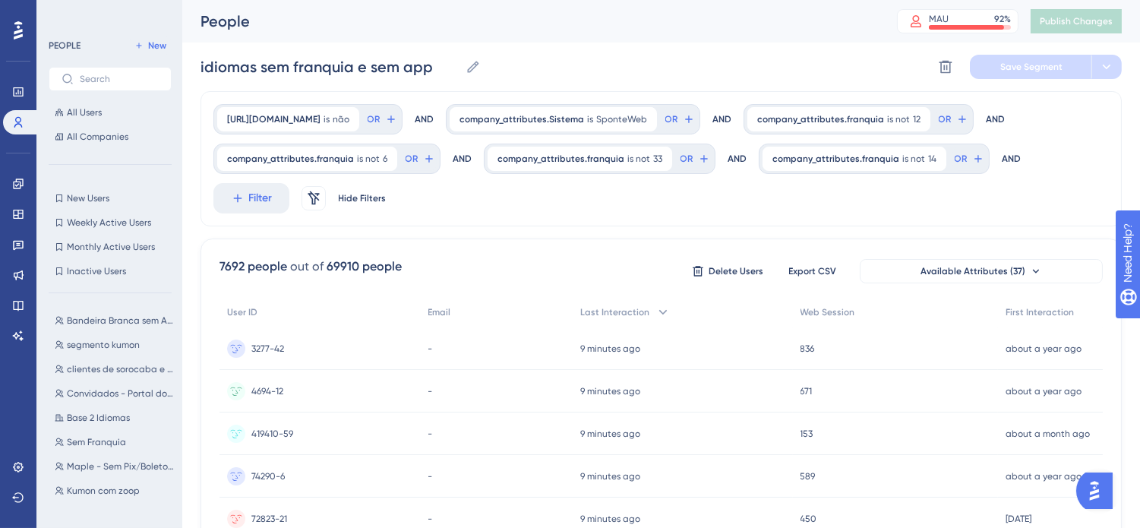
click at [716, 216] on div "company_attributes.App is não não Remove OR AND company_attributes.Sistema is S…" at bounding box center [661, 158] width 921 height 135
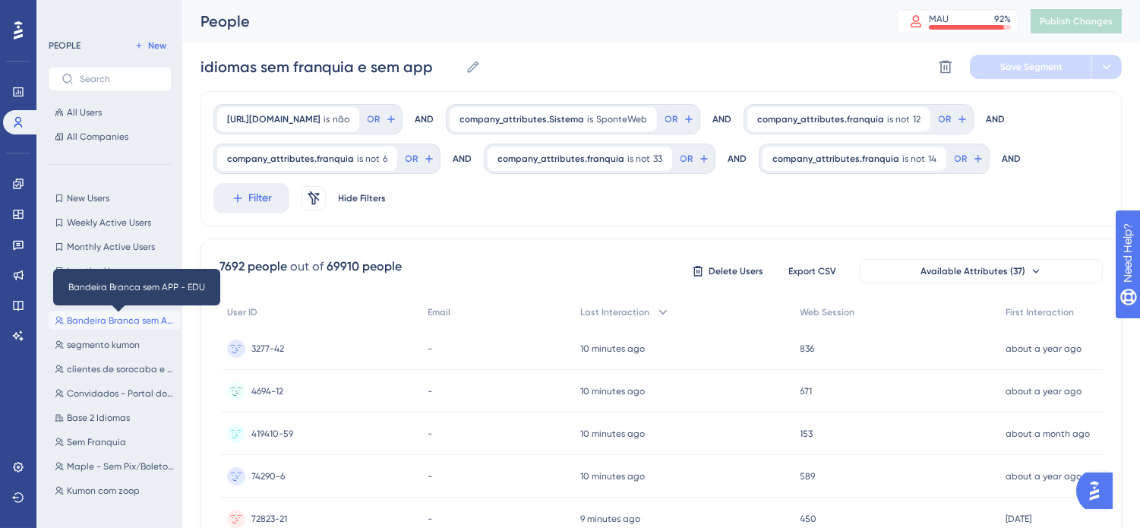
click at [81, 321] on span "Bandeira Branca sem APP - EDU" at bounding box center [121, 320] width 108 height 12
type input "Bandeira Branca sem APP - EDU"
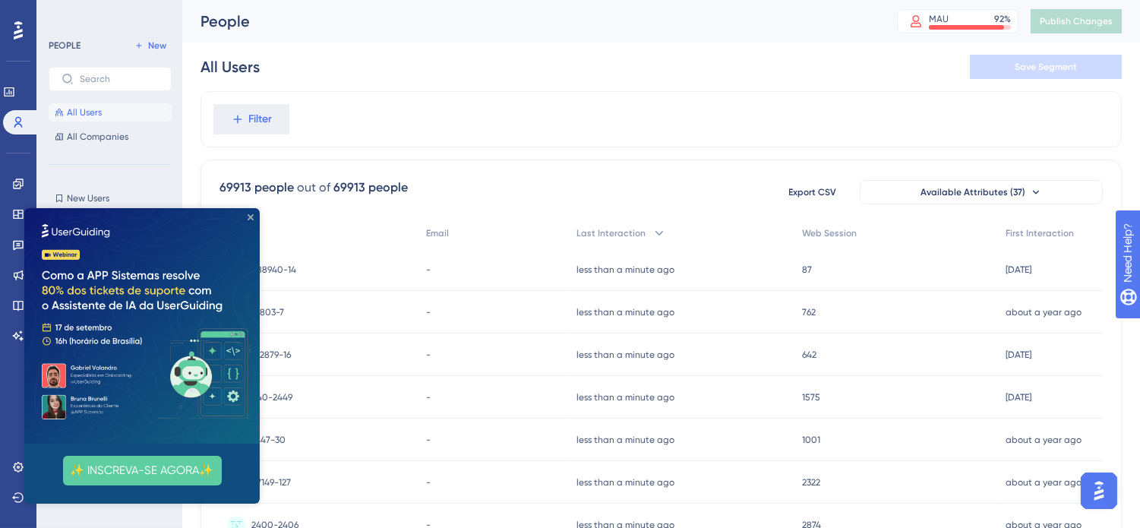
click at [249, 216] on icon "Close Preview" at bounding box center [251, 217] width 6 height 6
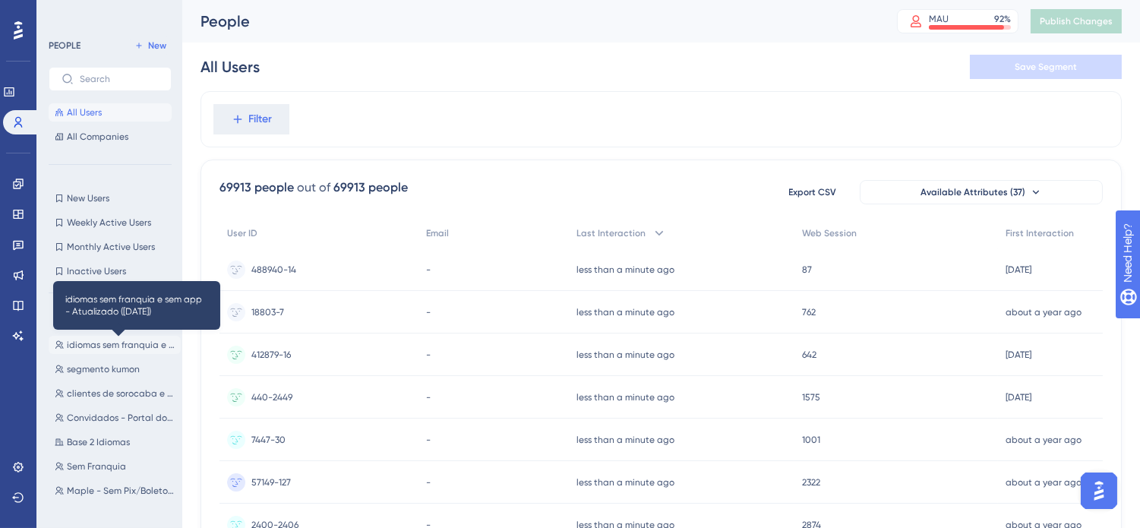
click at [124, 346] on span "idiomas sem franquia e sem app - Atualizado ([DATE])" at bounding box center [121, 345] width 108 height 12
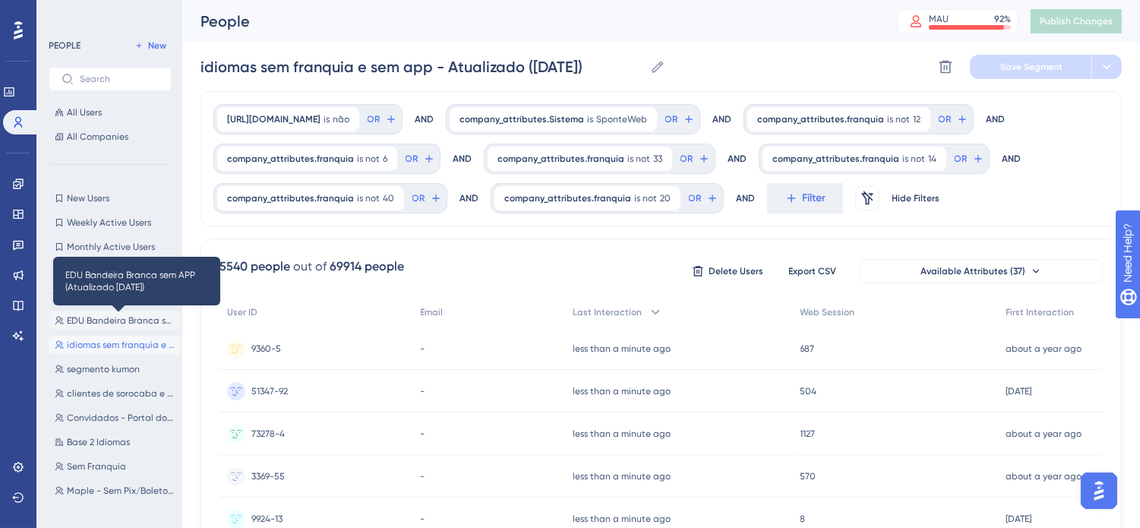
click at [88, 314] on span "EDU Bandeira Branca sem APP (Atualizado [DATE])" at bounding box center [121, 320] width 108 height 12
type input "EDU Bandeira Branca sem APP (Atualizado [DATE])"
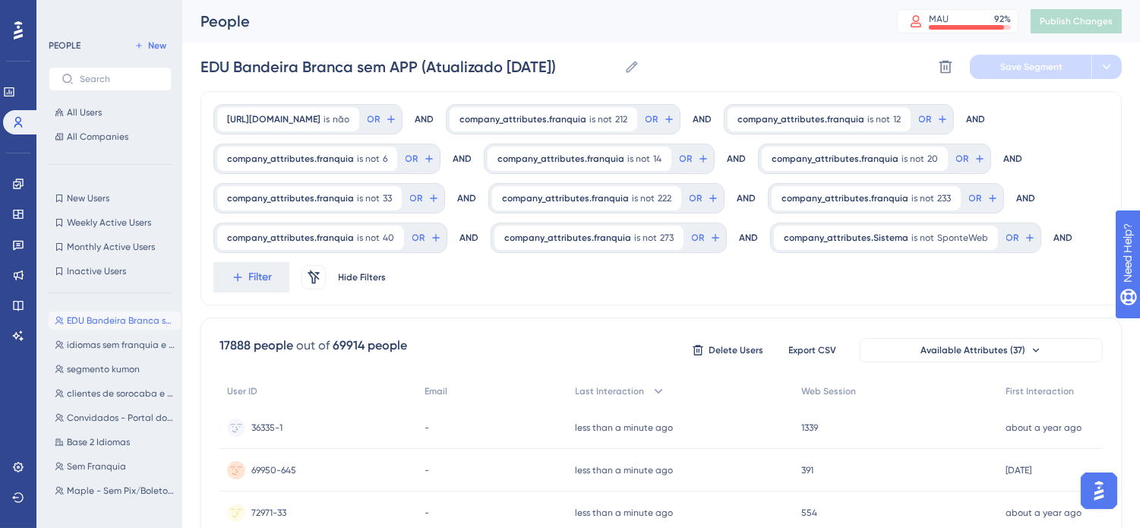
click at [795, 57] on div "EDU Bandeira Branca sem APP (Atualizado [DATE]) EDU Bandeira Branca sem APP (At…" at bounding box center [661, 67] width 921 height 49
click at [18, 299] on icon at bounding box center [18, 305] width 12 height 12
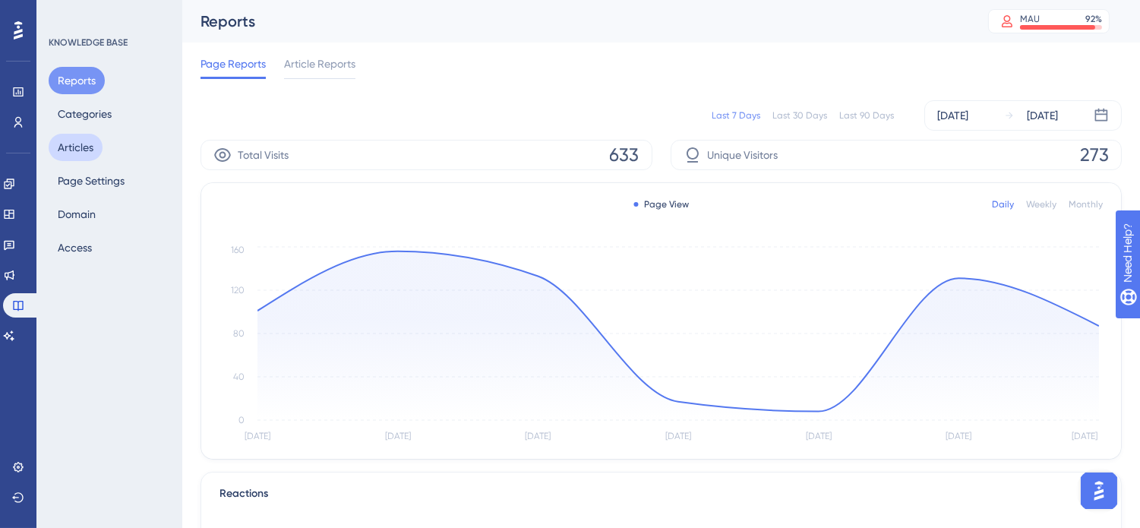
click at [84, 141] on button "Articles" at bounding box center [76, 147] width 54 height 27
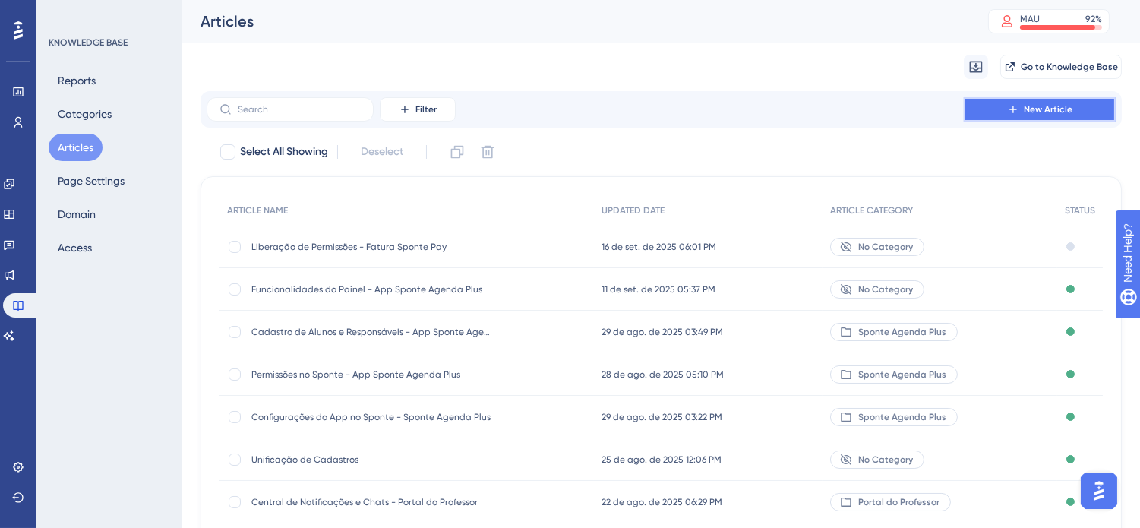
click at [1064, 112] on span "New Article" at bounding box center [1048, 109] width 49 height 12
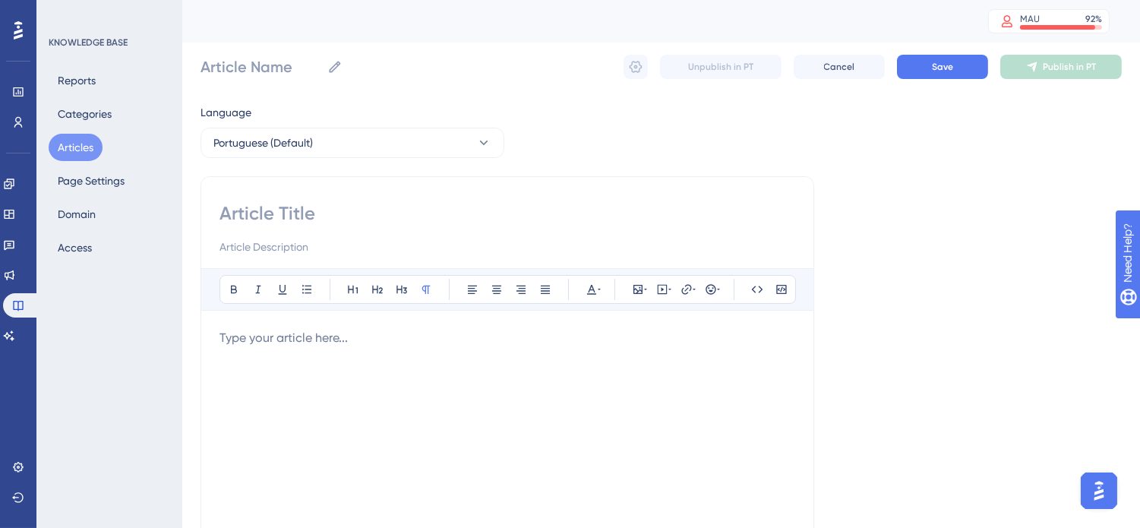
click at [380, 201] on input at bounding box center [508, 213] width 576 height 24
type input "Assinatura Eletr"
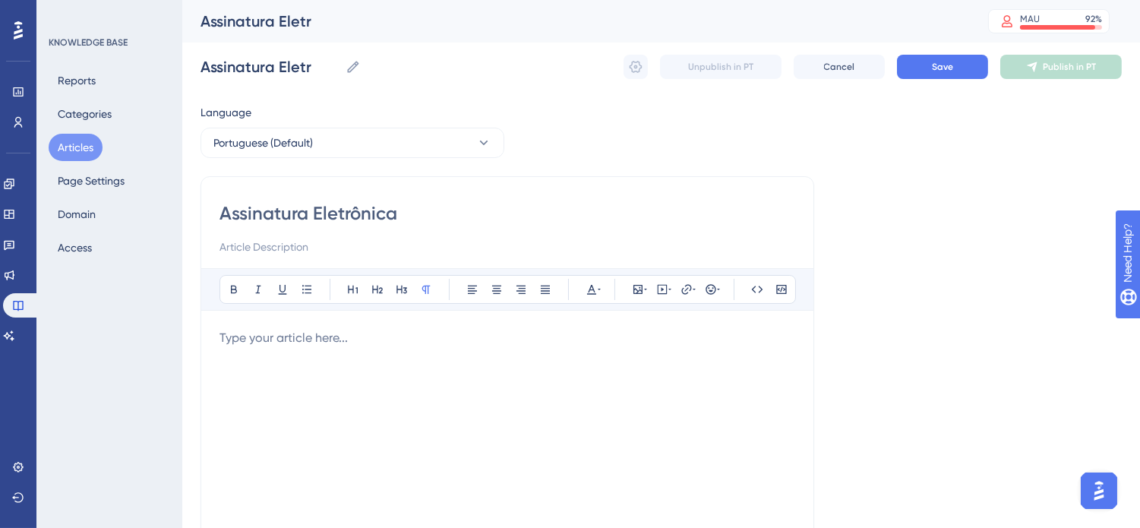
type input "Assinatura Eletrônica"
type input "Assinatura Eletrônica -"
type input "Assinatura Eletrônica - I"
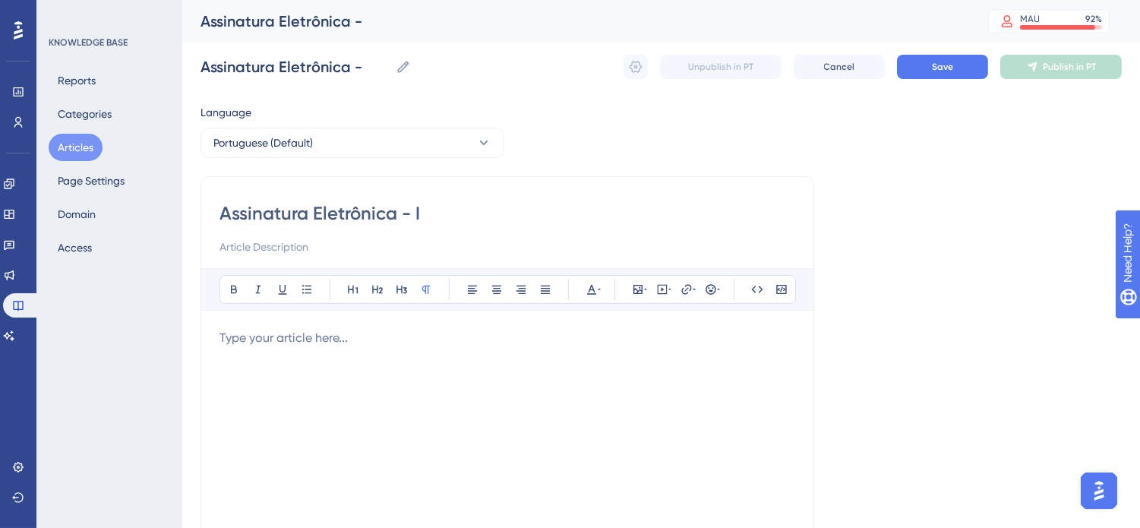
type input "Assinatura Eletrônica - I"
type input "Assinatura Eletrônica - Idiomas"
click at [343, 360] on div at bounding box center [508, 496] width 576 height 334
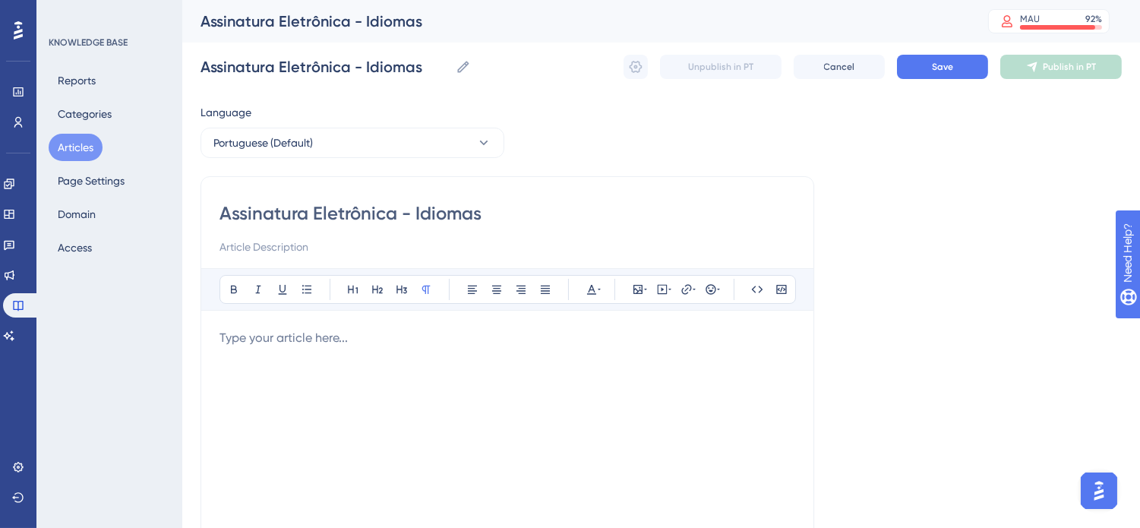
click at [434, 354] on div at bounding box center [508, 496] width 576 height 334
click at [641, 289] on icon at bounding box center [638, 289] width 12 height 12
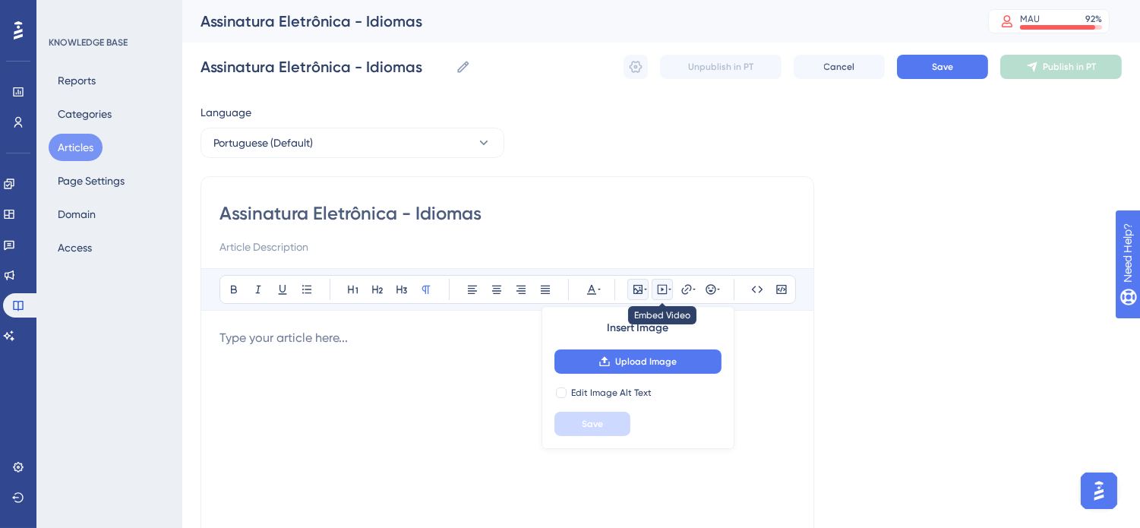
click at [668, 289] on icon at bounding box center [669, 289] width 3 height 12
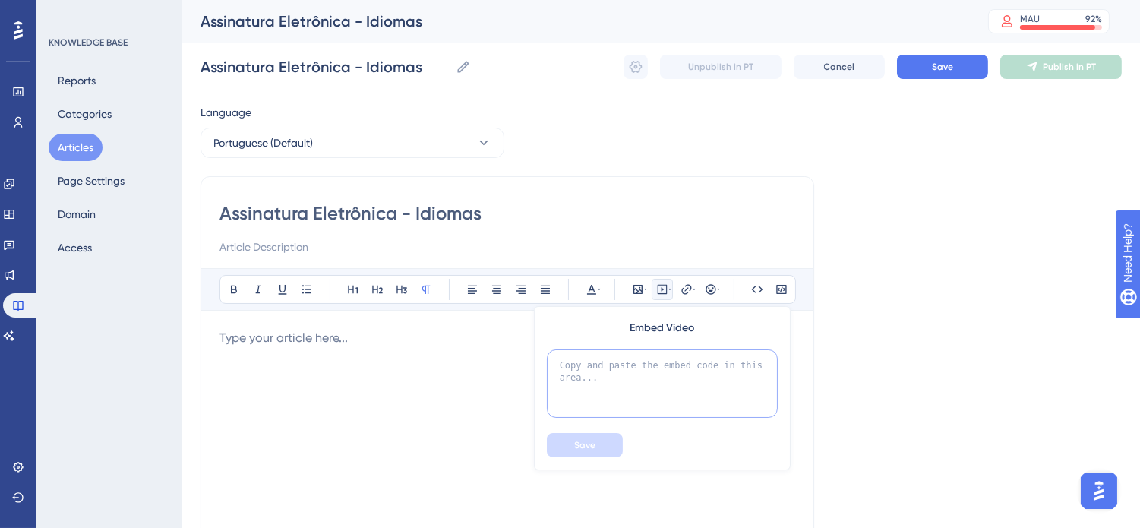
click at [662, 362] on textarea at bounding box center [662, 383] width 231 height 68
paste textarea "[URL][DOMAIN_NAME]"
type textarea "[URL][DOMAIN_NAME]"
click at [726, 385] on textarea at bounding box center [662, 383] width 231 height 68
paste textarea "<iframe width="560" height="315" src="[URL][DOMAIN_NAME]" title="YouTube video …"
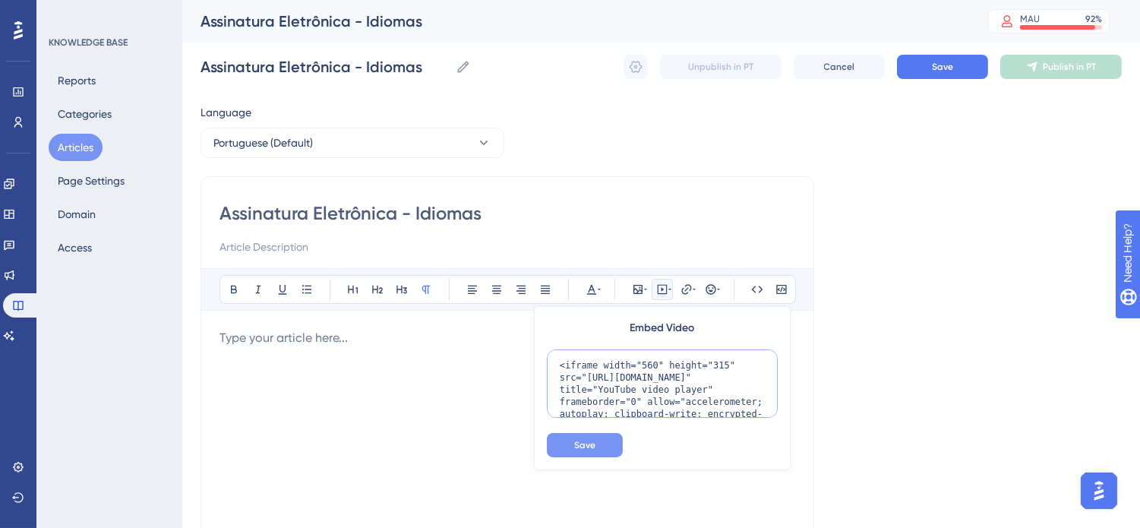
type textarea "<iframe width="560" height="315" src="[URL][DOMAIN_NAME]" title="YouTube video …"
click at [582, 442] on span "Save" at bounding box center [584, 445] width 21 height 12
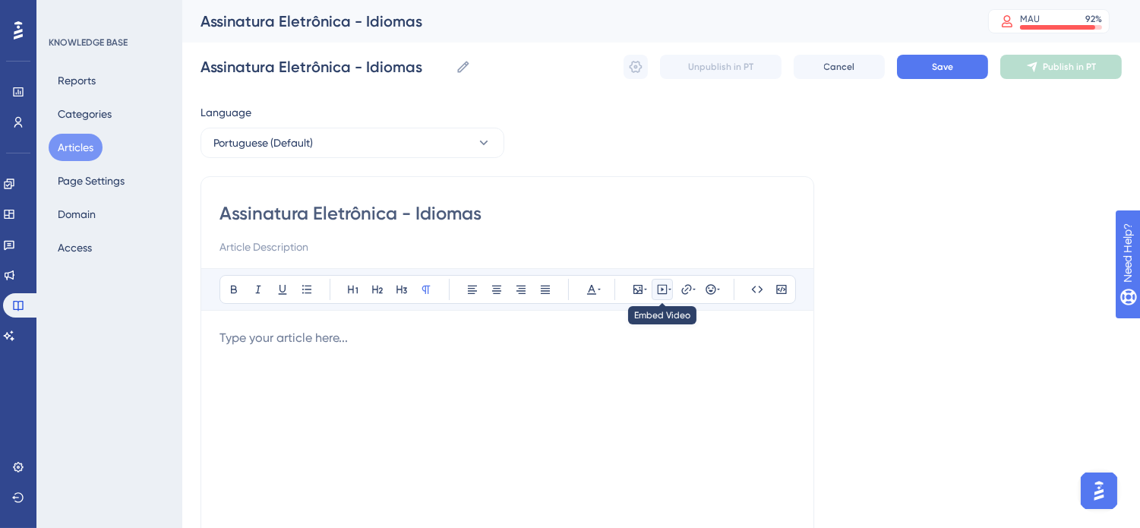
click at [669, 289] on icon at bounding box center [669, 289] width 3 height 12
click at [666, 289] on icon at bounding box center [663, 290] width 10 height 10
click at [636, 289] on icon at bounding box center [638, 289] width 9 height 9
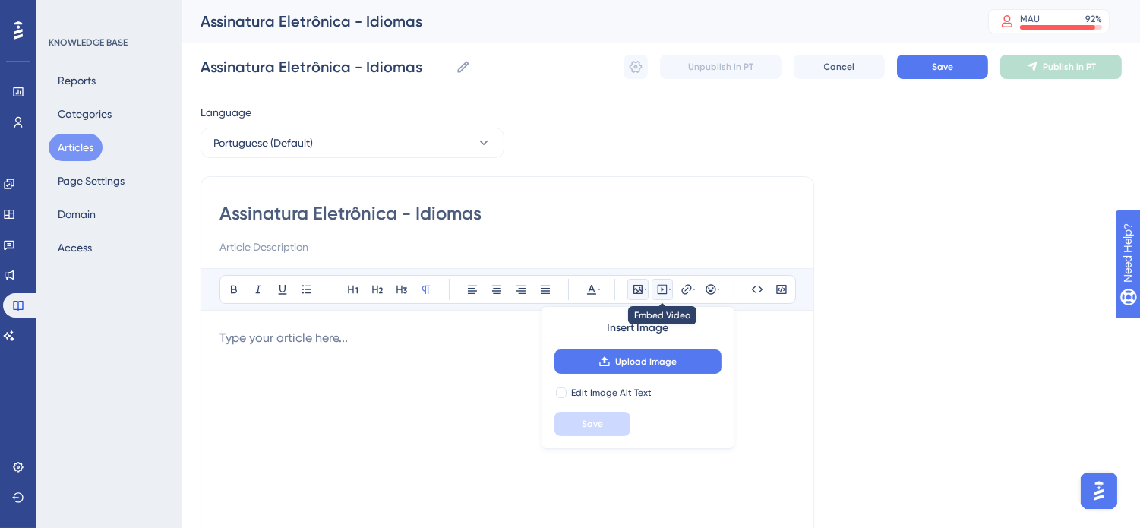
click at [661, 290] on icon at bounding box center [662, 289] width 12 height 12
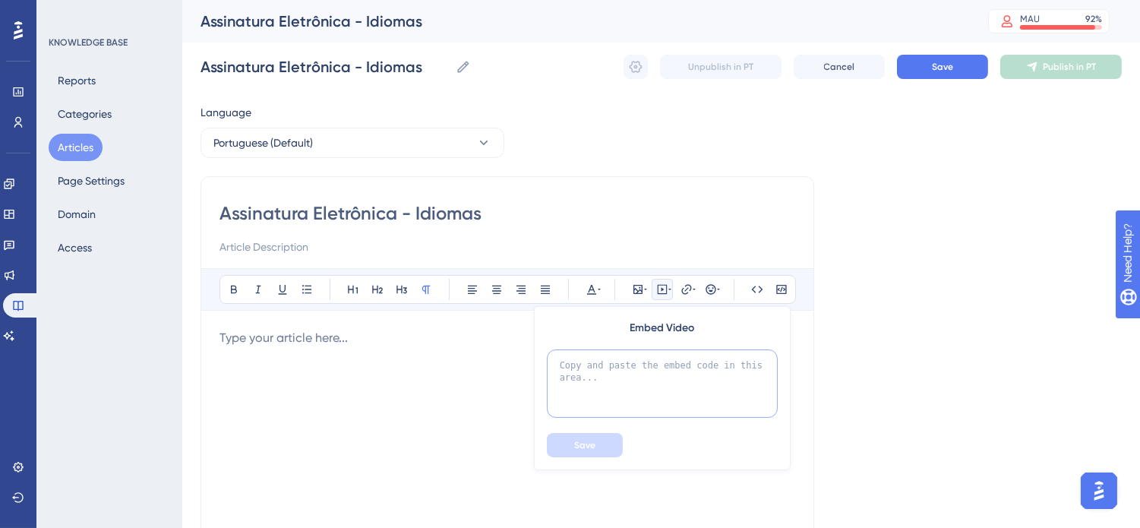
click at [662, 354] on textarea at bounding box center [662, 383] width 231 height 68
paste textarea "<iframe width="560" height="315" src="[URL][DOMAIN_NAME]" title="YouTube video …"
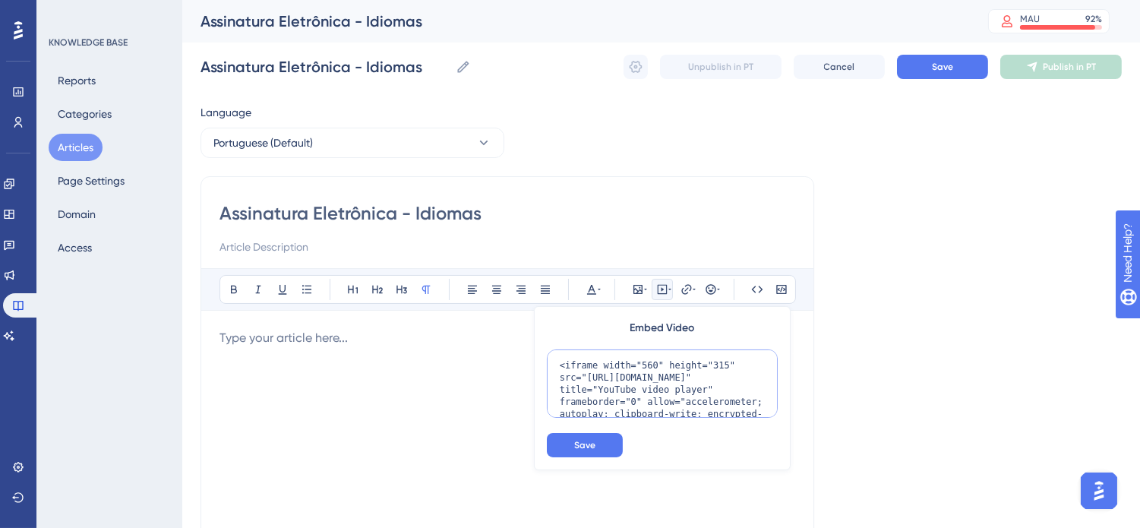
drag, startPoint x: 644, startPoint y: 368, endPoint x: 634, endPoint y: 367, distance: 9.9
click at [634, 367] on textarea "<iframe width="560" height="315" src="[URL][DOMAIN_NAME]" title="YouTube video …" at bounding box center [662, 383] width 231 height 68
drag, startPoint x: 713, startPoint y: 366, endPoint x: 705, endPoint y: 365, distance: 7.7
click at [705, 365] on textarea "<iframe width="650" height="315" src="[URL][DOMAIN_NAME]" title="YouTube video …" at bounding box center [662, 383] width 231 height 68
type textarea "<iframe width="650" height="350" src="[URL][DOMAIN_NAME]" title="YouTube video …"
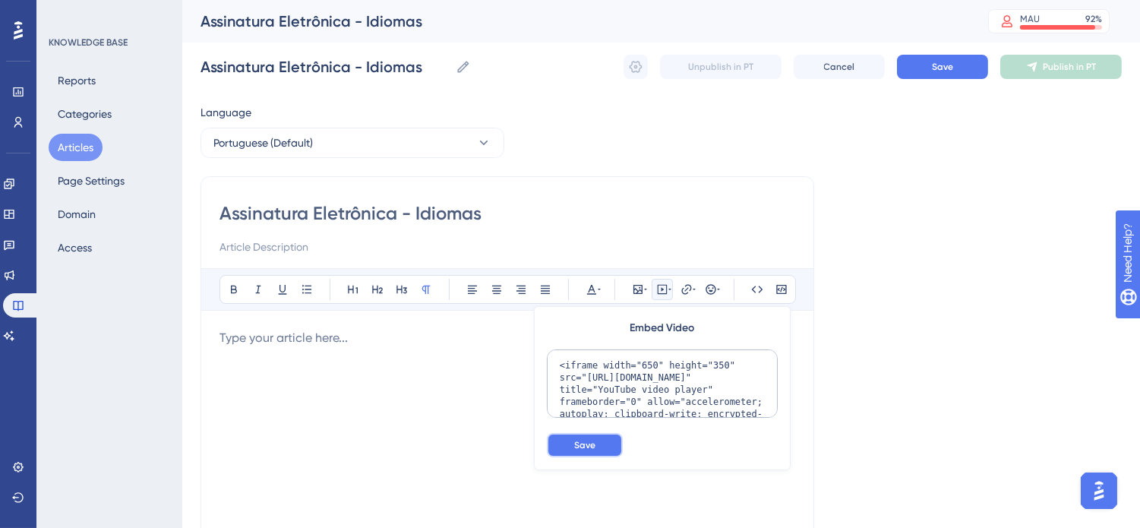
click at [586, 449] on span "Save" at bounding box center [584, 445] width 21 height 12
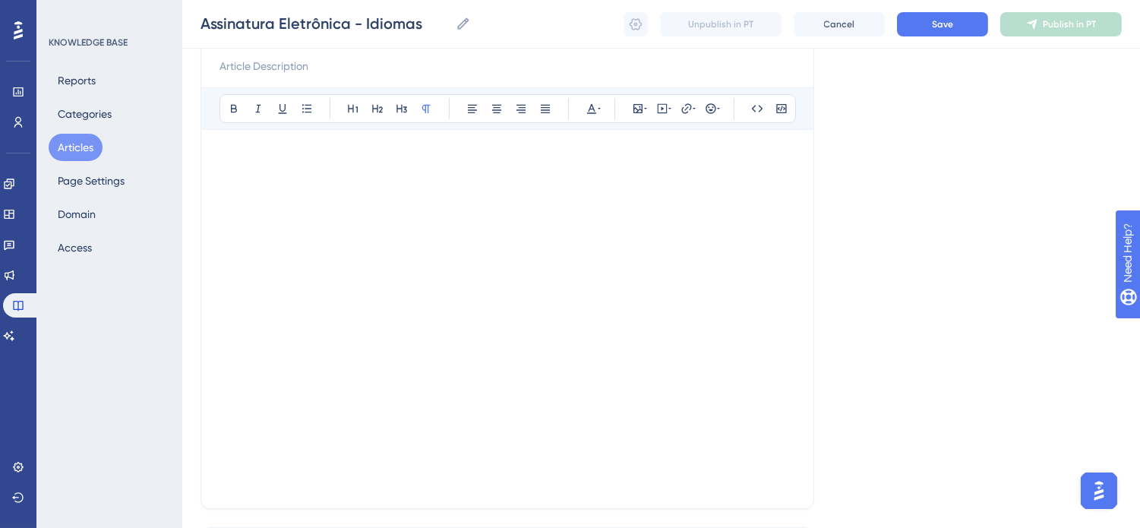
scroll to position [259, 0]
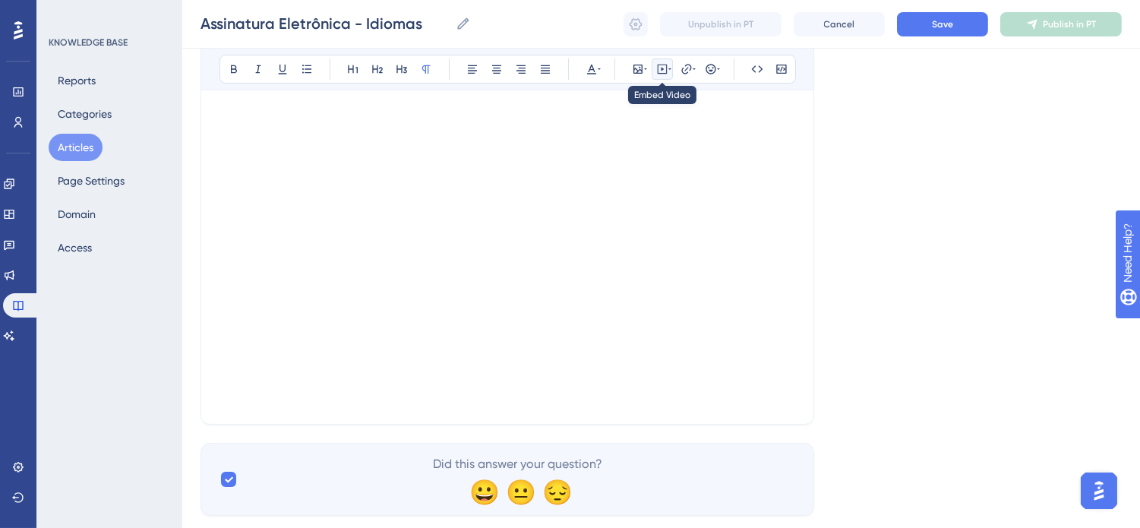
click at [665, 70] on icon at bounding box center [662, 69] width 12 height 12
click at [308, 396] on p at bounding box center [508, 396] width 576 height 18
click at [659, 63] on icon at bounding box center [662, 69] width 12 height 12
click at [628, 135] on textarea at bounding box center [662, 163] width 231 height 68
paste textarea "<iframe width="560" height="315" src="[URL][DOMAIN_NAME]" title="YouTube video …"
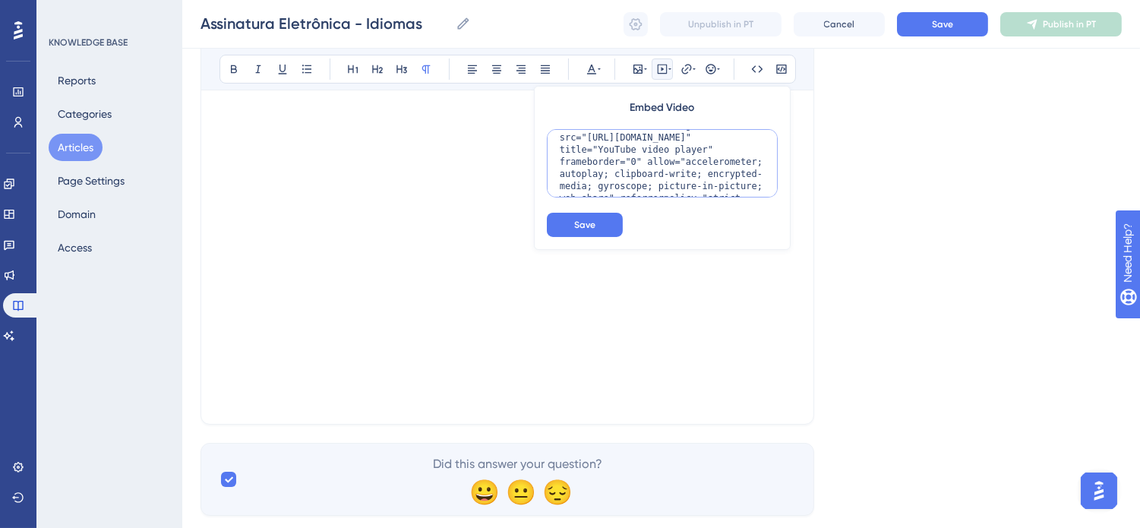
scroll to position [0, 0]
click at [637, 142] on textarea "<iframe width="560" height="315" src="[URL][DOMAIN_NAME]" title="YouTube video …" at bounding box center [662, 163] width 231 height 68
click at [706, 147] on textarea "<iframe width="650" height="315" src="[URL][DOMAIN_NAME]" title="YouTube video …" at bounding box center [662, 163] width 231 height 68
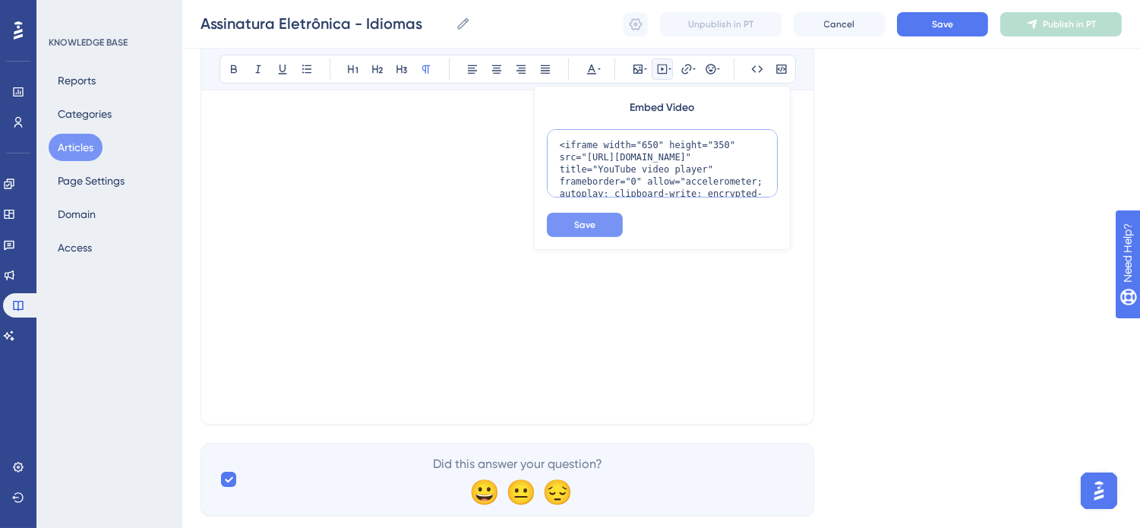
type textarea "<iframe width="650" height="350" src="[URL][DOMAIN_NAME]" title="YouTube video …"
click at [574, 223] on span "Save" at bounding box center [584, 225] width 21 height 12
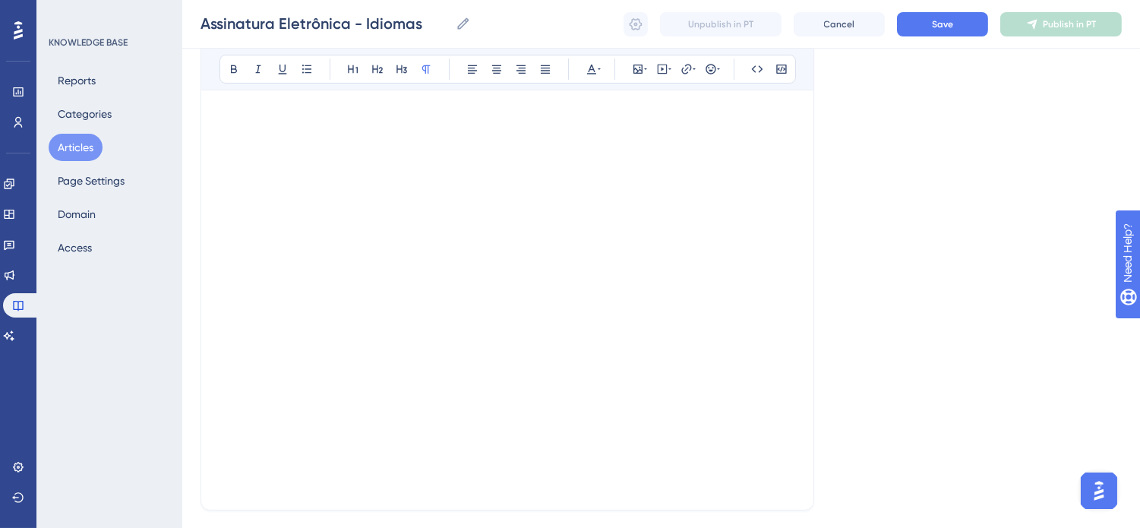
scroll to position [491, 0]
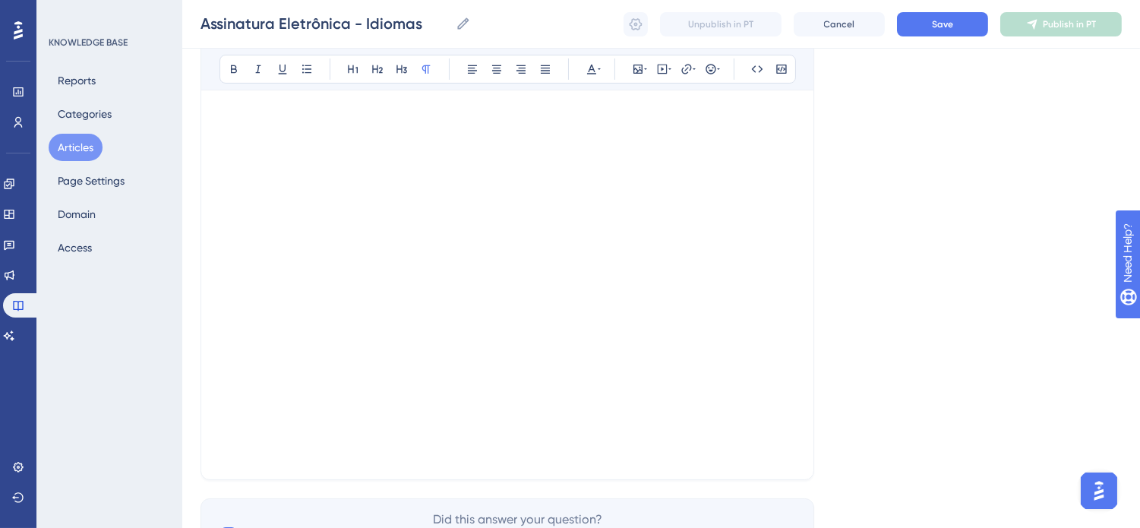
click at [742, 419] on div at bounding box center [508, 308] width 576 height 269
click at [738, 443] on p at bounding box center [508, 452] width 576 height 18
click at [735, 446] on p at bounding box center [508, 452] width 576 height 18
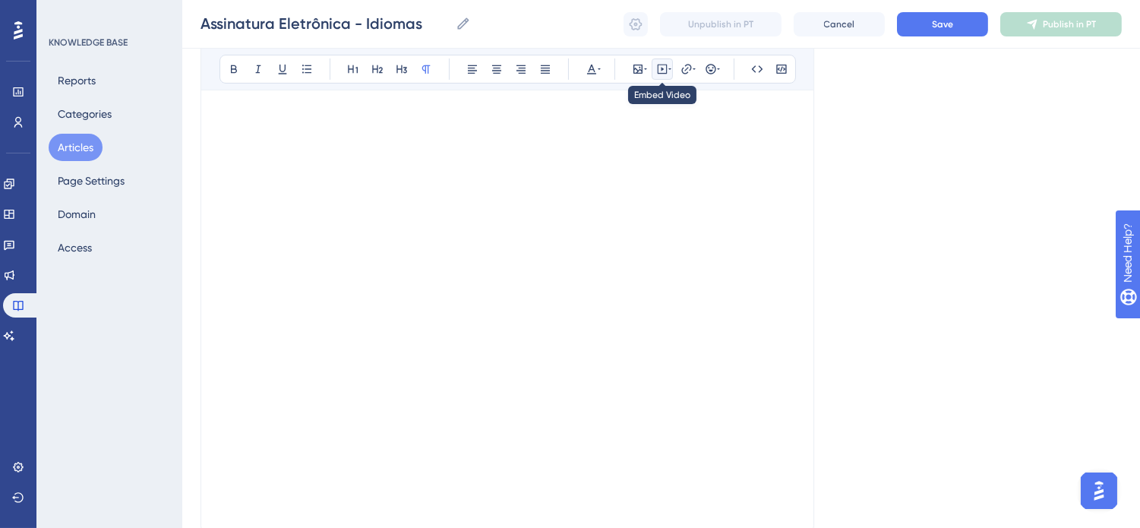
click at [663, 74] on icon at bounding box center [662, 69] width 12 height 12
click at [680, 163] on textarea at bounding box center [662, 163] width 231 height 68
paste textarea "<iframe width="560" height="315" src="[URL][DOMAIN_NAME]" title="YouTube video …"
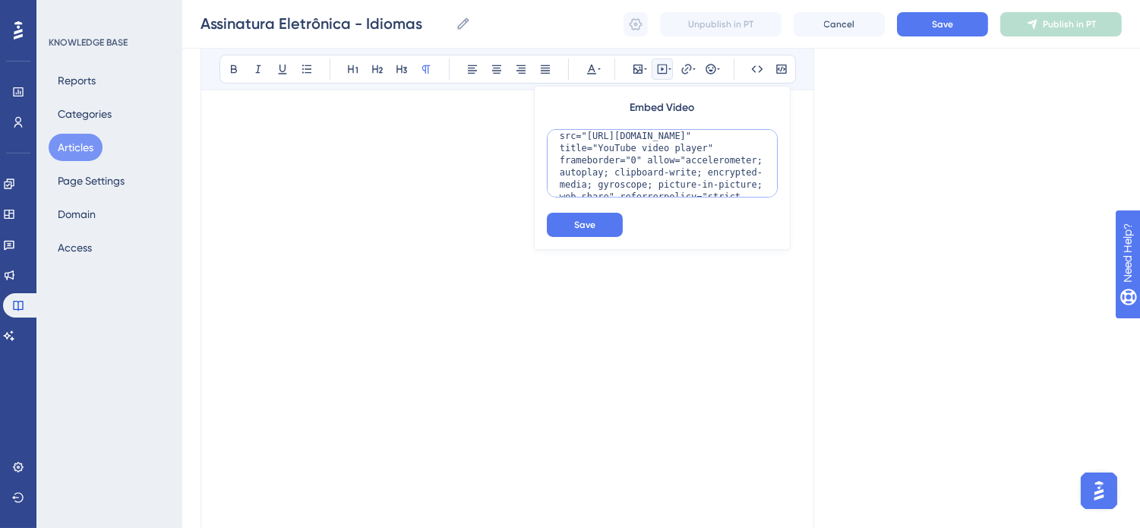
scroll to position [0, 0]
drag, startPoint x: 644, startPoint y: 146, endPoint x: 635, endPoint y: 143, distance: 9.6
click at [635, 143] on textarea "<iframe width="560" height="315" src="[URL][DOMAIN_NAME]" title="YouTube video …" at bounding box center [662, 163] width 231 height 68
drag, startPoint x: 714, startPoint y: 147, endPoint x: 704, endPoint y: 143, distance: 10.9
click at [704, 143] on textarea "<iframe width="650" height="315" src="[URL][DOMAIN_NAME]" title="YouTube video …" at bounding box center [662, 163] width 231 height 68
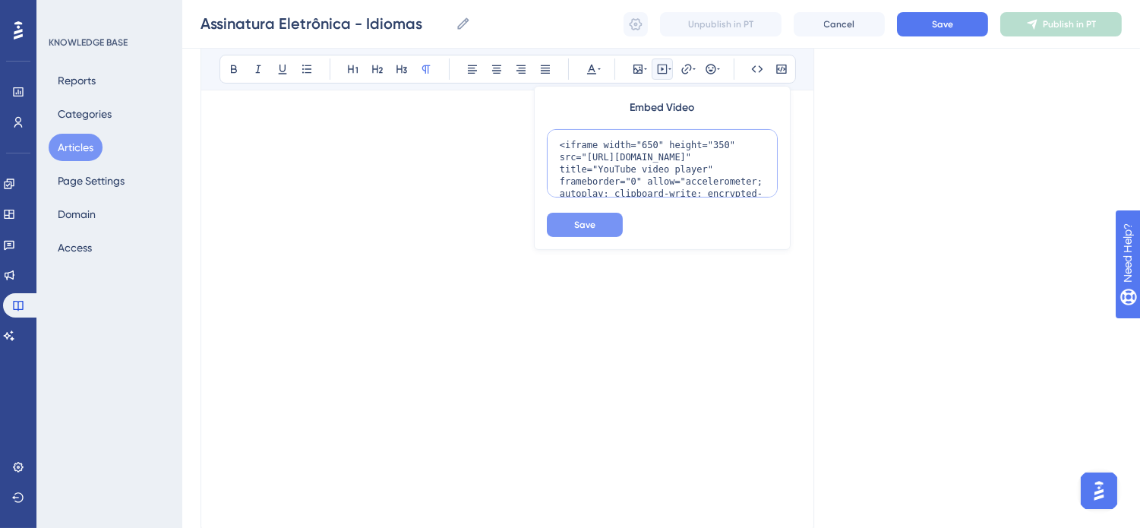
type textarea "<iframe width="650" height="350" src="[URL][DOMAIN_NAME]" title="YouTube video …"
click at [582, 226] on span "Save" at bounding box center [584, 225] width 21 height 12
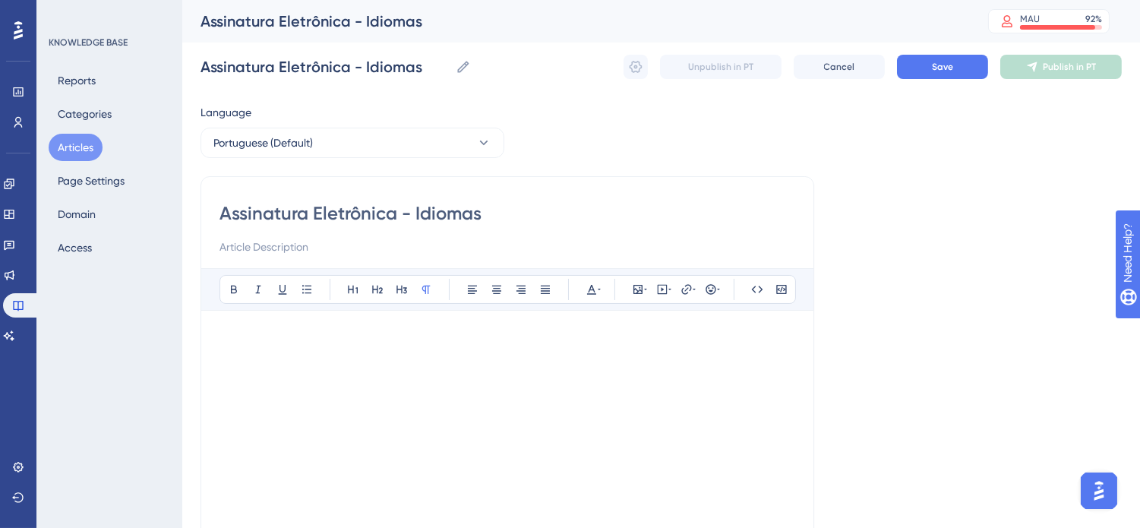
click at [264, 337] on p at bounding box center [508, 338] width 576 height 18
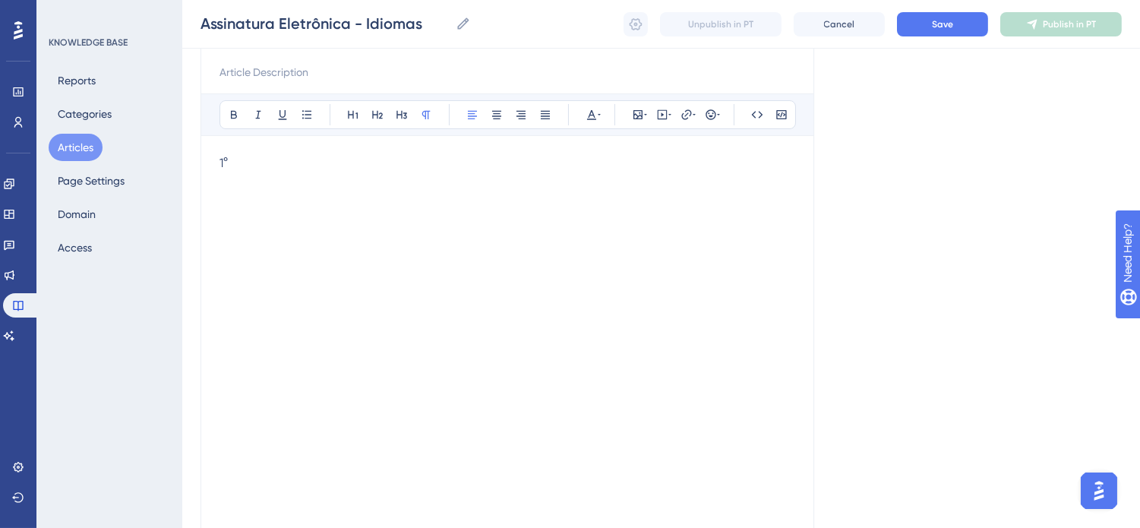
click at [236, 484] on p at bounding box center [508, 487] width 576 height 18
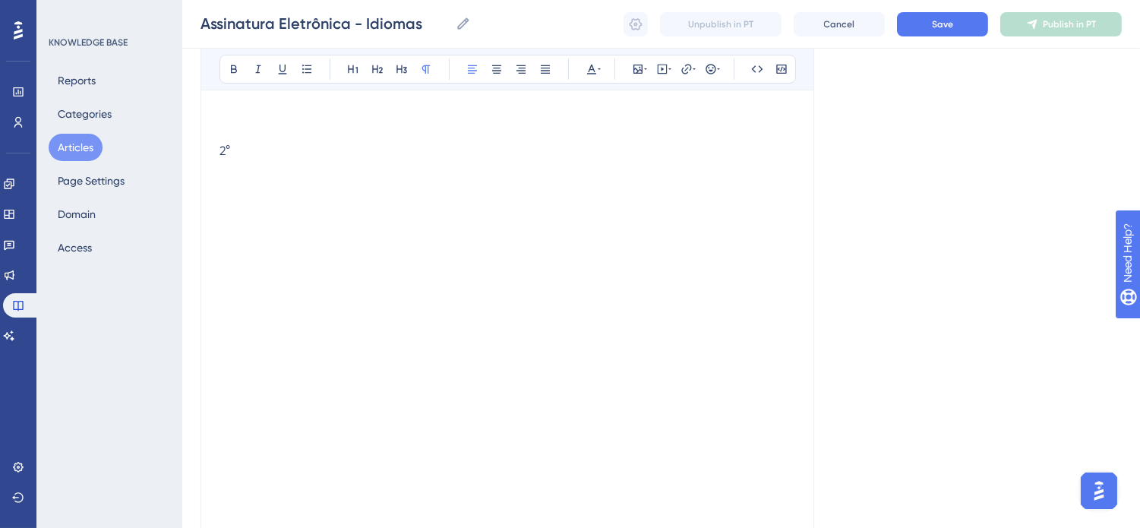
scroll to position [506, 0]
click at [228, 489] on p at bounding box center [508, 491] width 576 height 18
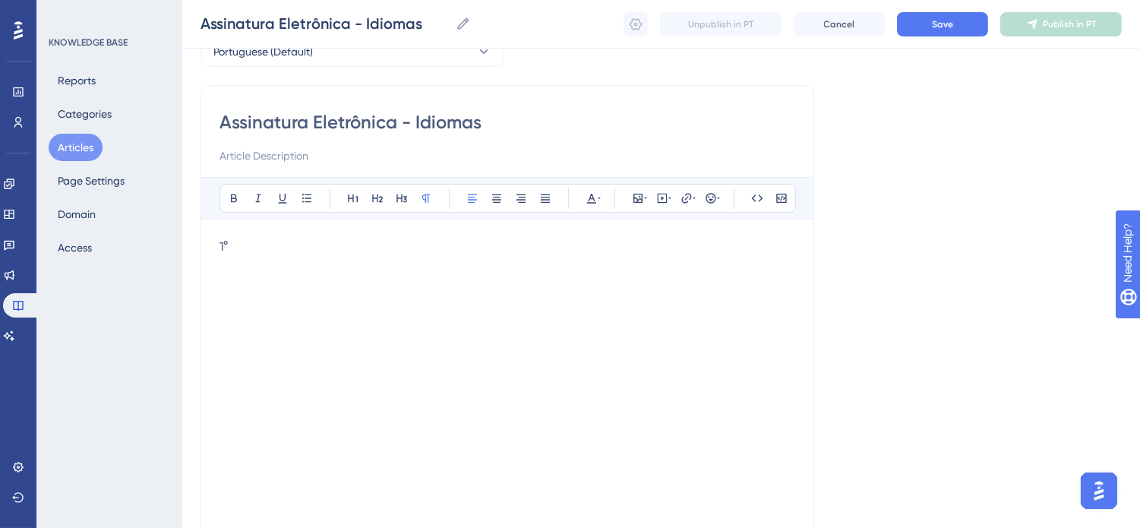
scroll to position [84, 0]
drag, startPoint x: 230, startPoint y: 242, endPoint x: 221, endPoint y: 242, distance: 9.1
click at [221, 242] on p "1°" at bounding box center [508, 248] width 576 height 18
click at [237, 202] on icon at bounding box center [234, 199] width 12 height 12
click at [376, 202] on icon at bounding box center [377, 199] width 12 height 12
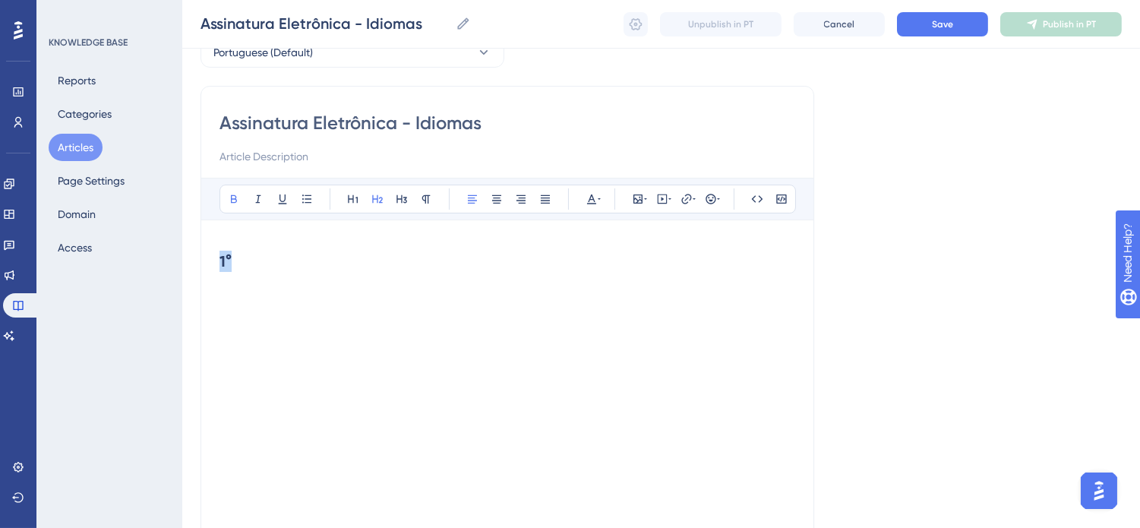
click at [320, 261] on h2 "1°" at bounding box center [508, 262] width 576 height 46
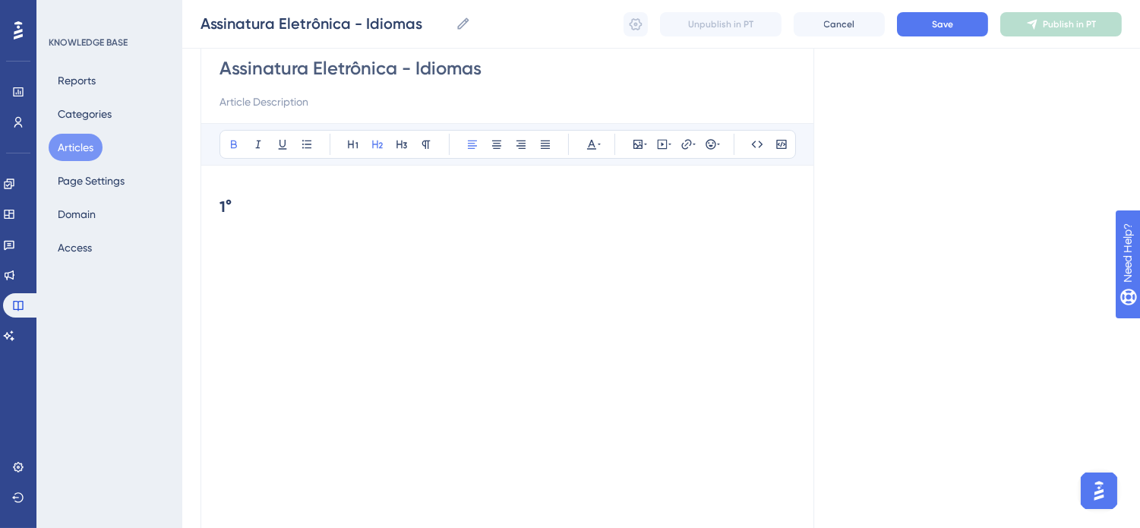
scroll to position [337, 0]
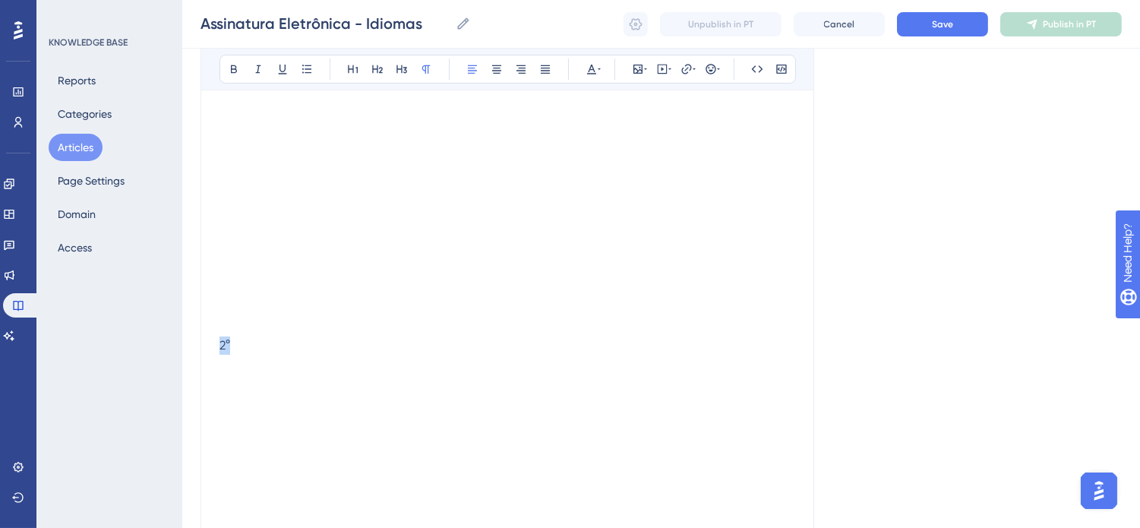
drag, startPoint x: 232, startPoint y: 344, endPoint x: 221, endPoint y: 343, distance: 11.4
click at [221, 343] on p "2°" at bounding box center [508, 346] width 576 height 18
click at [234, 74] on icon at bounding box center [234, 69] width 12 height 12
click at [378, 70] on icon at bounding box center [377, 69] width 12 height 12
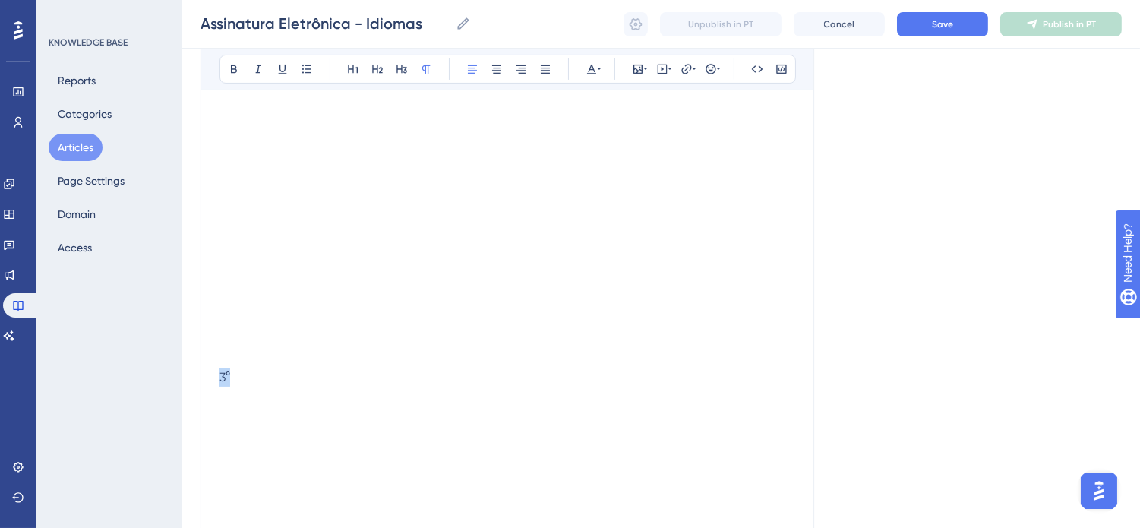
drag, startPoint x: 236, startPoint y: 378, endPoint x: 220, endPoint y: 377, distance: 16.0
click at [220, 377] on p "3°" at bounding box center [508, 377] width 576 height 18
click at [229, 72] on icon at bounding box center [234, 69] width 12 height 12
click at [382, 73] on icon at bounding box center [377, 69] width 12 height 12
click at [942, 21] on span "Save" at bounding box center [942, 24] width 21 height 12
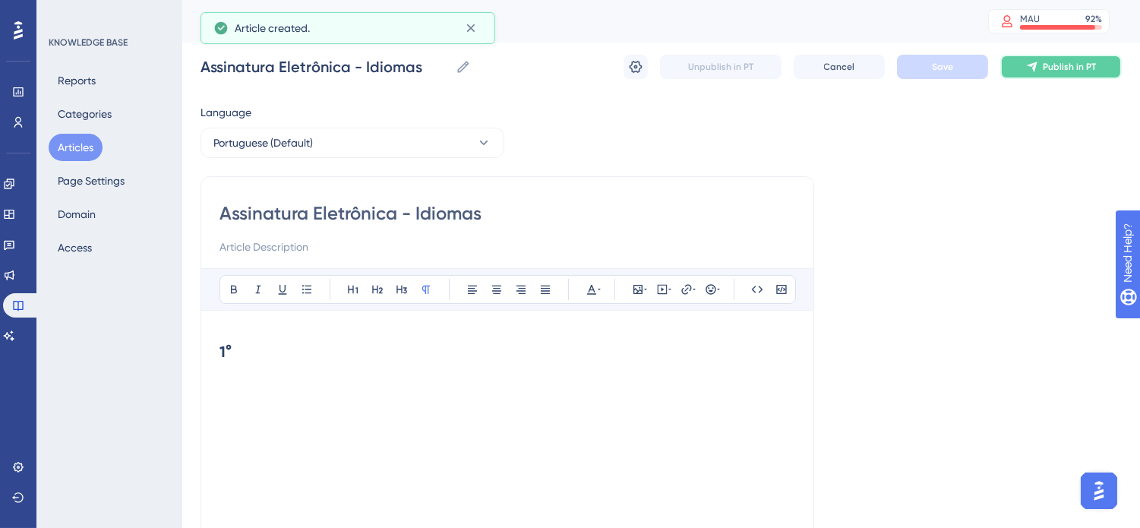
click at [1072, 64] on span "Publish in PT" at bounding box center [1069, 67] width 53 height 12
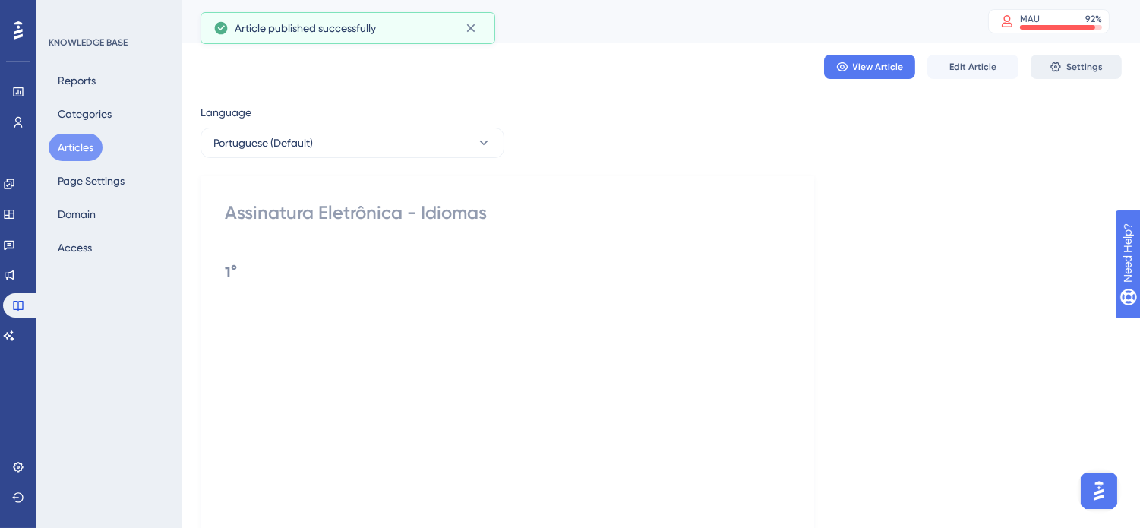
click at [1045, 67] on button "Settings" at bounding box center [1076, 67] width 91 height 24
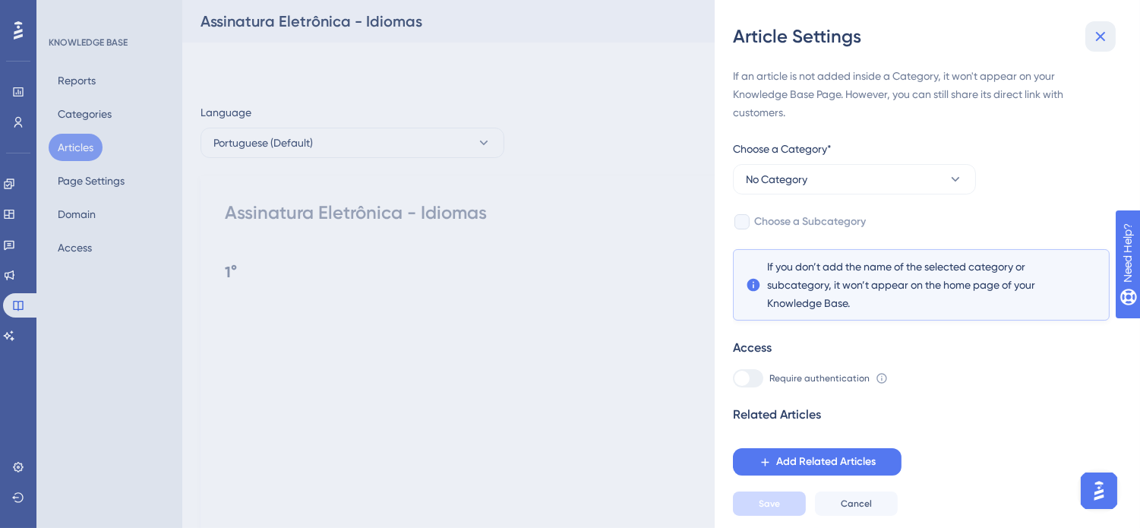
click at [1096, 34] on icon at bounding box center [1101, 36] width 18 height 18
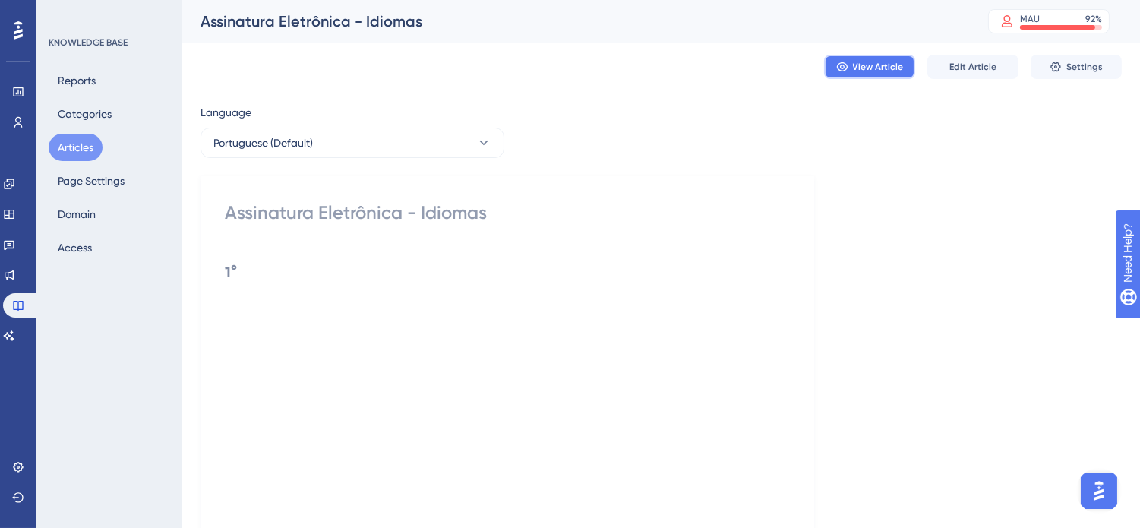
click at [885, 71] on span "View Article" at bounding box center [878, 67] width 51 height 12
